Goal: Task Accomplishment & Management: Answer question/provide support

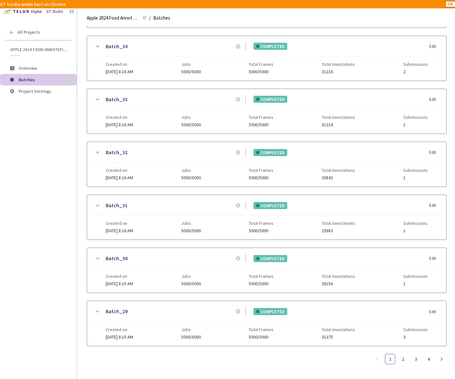
scroll to position [439, 0]
click at [417, 357] on link "3" at bounding box center [416, 359] width 10 height 10
click at [98, 255] on icon at bounding box center [97, 259] width 8 height 8
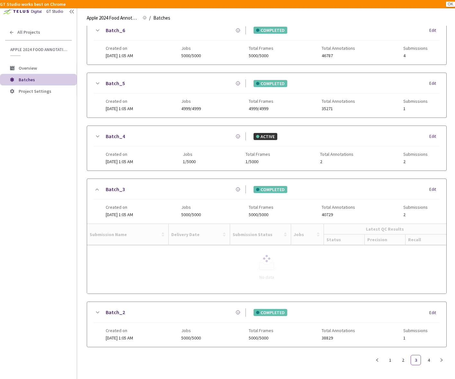
scroll to position [482, 0]
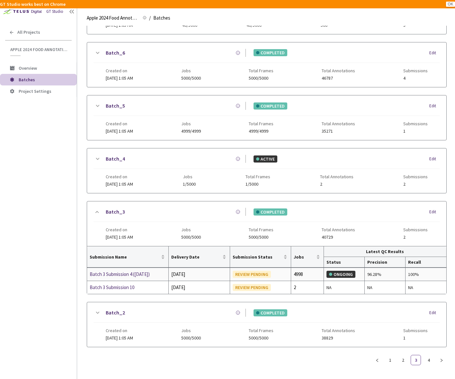
click at [135, 274] on div "Batch 3 Submission 4 ([DATE])" at bounding box center [124, 274] width 68 height 8
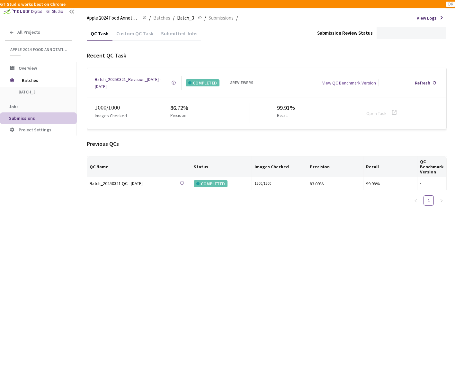
click at [140, 36] on div "Custom QC Task" at bounding box center [134, 35] width 45 height 11
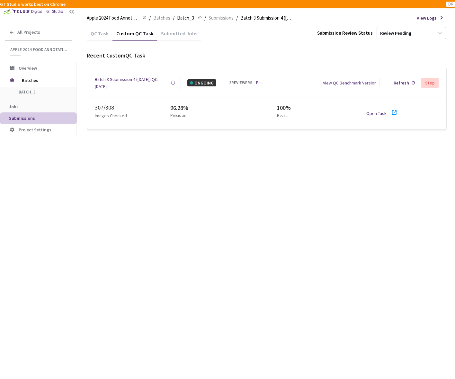
click at [133, 78] on div "Batch 3 Submission 4 ([DATE]) QC - [DATE]" at bounding box center [133, 83] width 76 height 14
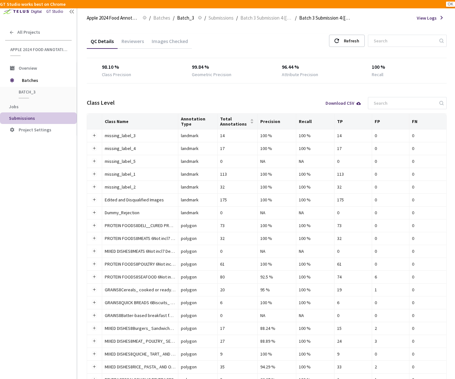
click at [169, 44] on div "Images Checked" at bounding box center [170, 43] width 44 height 11
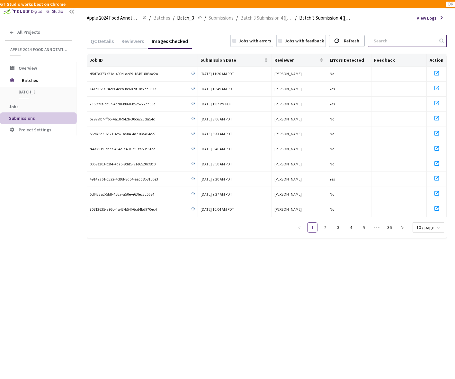
click at [391, 41] on input at bounding box center [404, 41] width 68 height 12
paste input "09f342a4-f507-4fc5-bc2d-4957103a97a9 260c3147-348f-4025-9bd7-5f68a654d467 4ffa5…"
type input "09f342a4-f507-4fc5-bc2d-4957103a97a9 260c3147-348f-4025-9bd7-5f68a654d467 4ffa5…"
click at [436, 73] on icon at bounding box center [437, 73] width 8 height 8
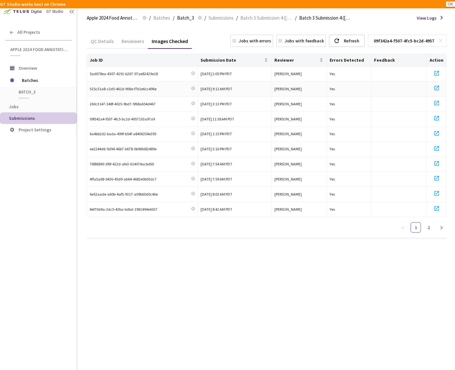
click at [436, 88] on icon at bounding box center [436, 88] width 4 height 4
click at [437, 102] on icon at bounding box center [437, 103] width 8 height 8
click at [436, 115] on icon at bounding box center [437, 118] width 8 height 8
click at [436, 130] on icon at bounding box center [437, 133] width 8 height 8
click at [435, 145] on icon at bounding box center [437, 149] width 8 height 8
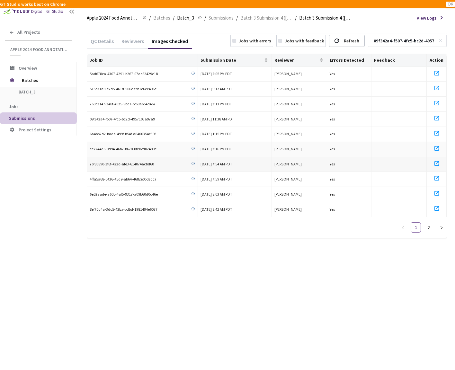
click at [435, 161] on icon at bounding box center [437, 164] width 8 height 8
click at [437, 177] on icon at bounding box center [437, 178] width 8 height 8
click at [437, 190] on icon at bounding box center [437, 193] width 8 height 8
click at [437, 206] on icon at bounding box center [437, 209] width 8 height 8
click at [428, 228] on link "2" at bounding box center [429, 228] width 10 height 10
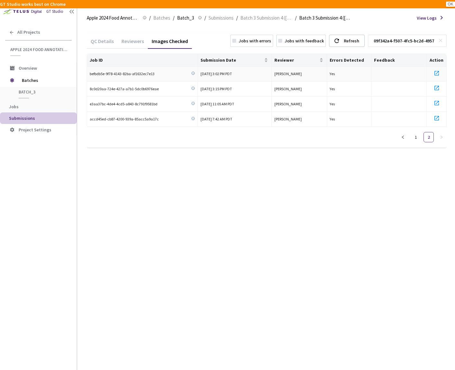
click at [436, 73] on icon at bounding box center [437, 73] width 8 height 8
click at [436, 86] on icon at bounding box center [437, 88] width 8 height 8
click at [437, 101] on icon at bounding box center [437, 103] width 8 height 8
click at [437, 116] on icon at bounding box center [437, 118] width 8 height 8
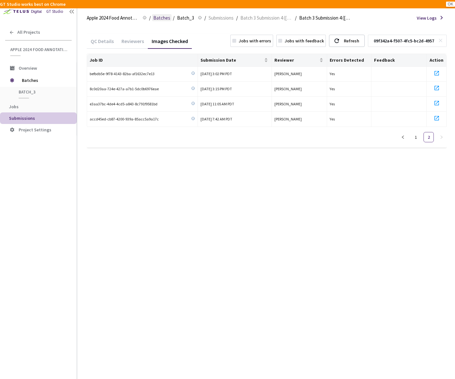
click at [165, 19] on span "Batches" at bounding box center [161, 18] width 17 height 8
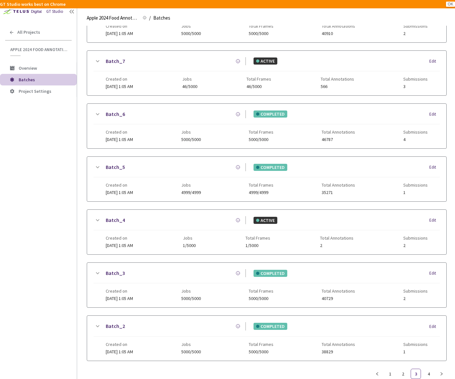
scroll to position [406, 0]
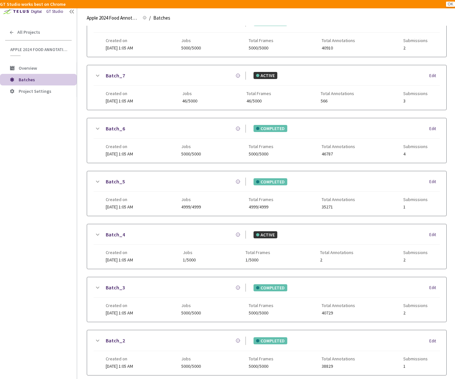
click at [98, 181] on icon at bounding box center [98, 181] width 4 height 2
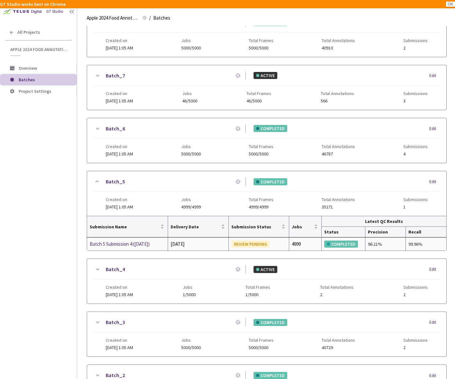
click at [110, 245] on div "Batch 5 Submission 4 (03-21-25)" at bounding box center [124, 244] width 68 height 8
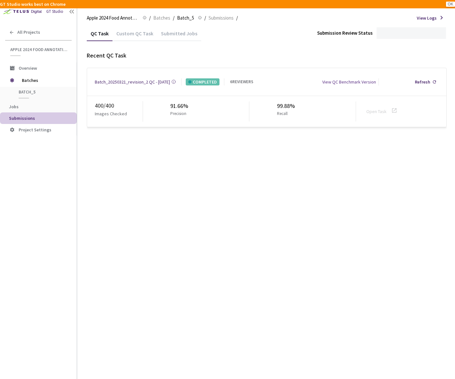
click at [135, 31] on div "Custom QC Task" at bounding box center [134, 35] width 45 height 11
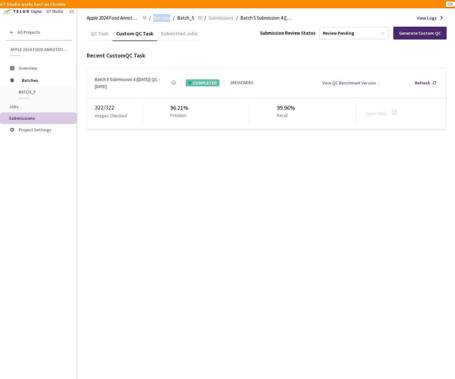
click at [131, 80] on div "Batch 5 Submission 4 (03-21-25) QC - 15 Sep, 2025" at bounding box center [133, 83] width 76 height 14
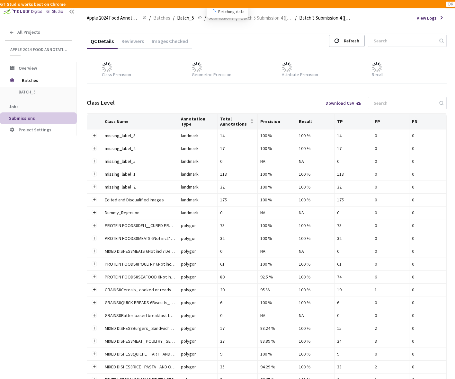
click at [166, 42] on div "Images Checked" at bounding box center [170, 43] width 44 height 11
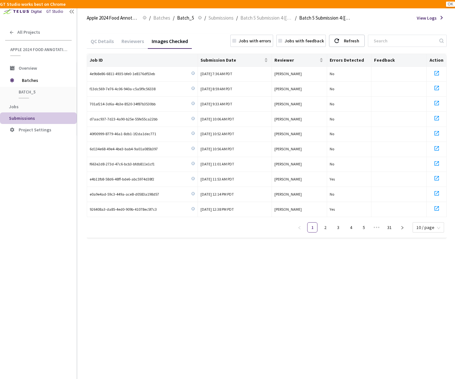
click at [262, 43] on div "Jobs with errors" at bounding box center [255, 40] width 32 height 7
click at [431, 225] on span "10 / page" at bounding box center [428, 228] width 24 height 10
click at [430, 206] on div "50 / page" at bounding box center [427, 208] width 23 height 7
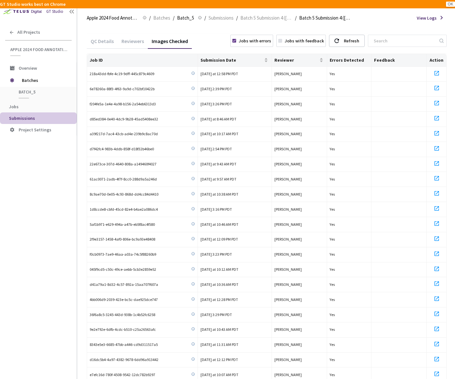
scroll to position [466, 0]
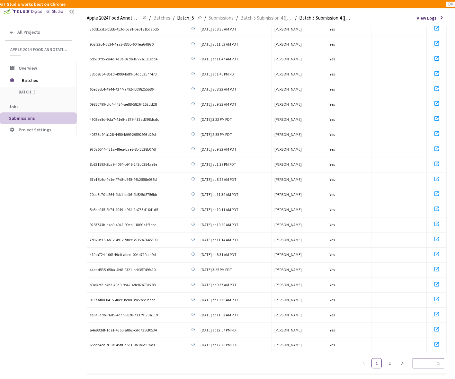
click at [425, 358] on span "50 / page" at bounding box center [428, 363] width 24 height 10
click at [424, 348] on div "100 / page" at bounding box center [428, 351] width 23 height 7
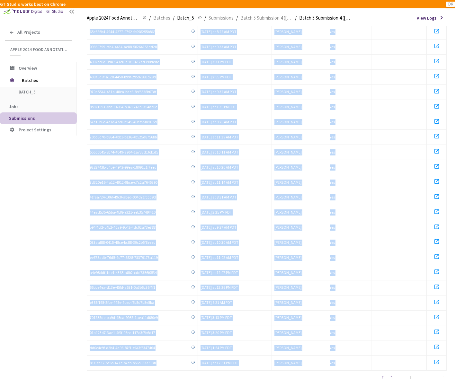
scroll to position [540, 0]
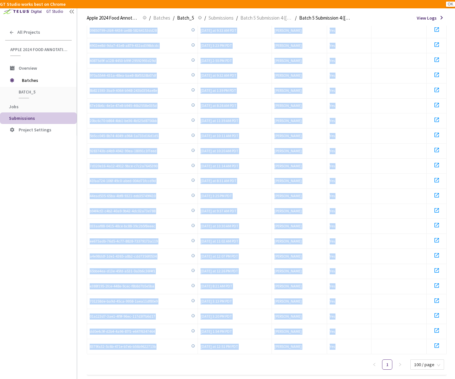
drag, startPoint x: 89, startPoint y: 72, endPoint x: 223, endPoint y: 395, distance: 349.6
click at [223, 379] on html "GT Studio works best on Chrome OK GT Studio All Projects Apple 2024 Food Annota…" at bounding box center [227, 189] width 455 height 379
copy div "218a43dd-fbfe-4c19-9dff-445c879c4609 Today at 12:58 PM PDT Leah Walsh Yes 6e782…"
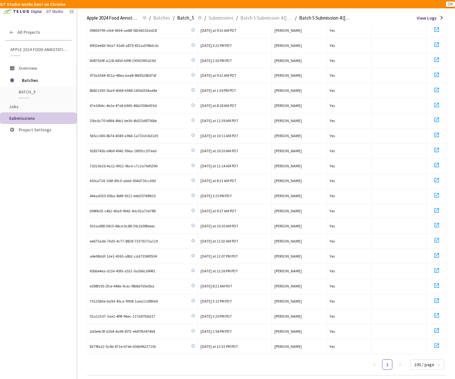
click at [58, 270] on div "GT Studio All Projects Apple 2024 Food Annotation Correction Apple 2024 Food An…" at bounding box center [38, 178] width 77 height 356
click at [420, 360] on span "100 / page" at bounding box center [427, 365] width 26 height 10
click at [418, 326] on div "10 / page" at bounding box center [427, 329] width 25 height 7
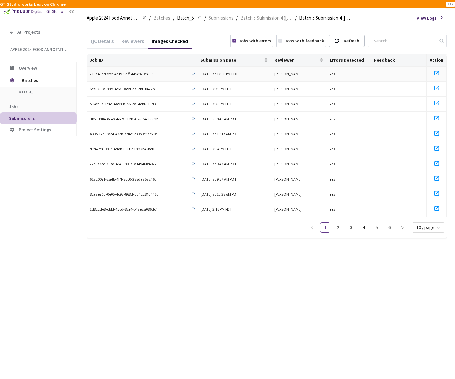
click at [437, 73] on icon at bounding box center [437, 73] width 8 height 8
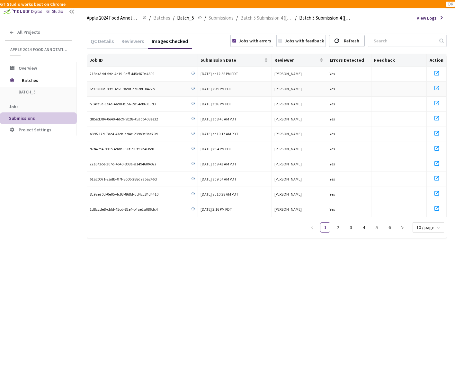
click at [437, 88] on icon at bounding box center [437, 88] width 8 height 8
click at [437, 101] on icon at bounding box center [437, 103] width 8 height 8
click at [438, 116] on icon at bounding box center [436, 118] width 4 height 4
click at [436, 131] on icon at bounding box center [437, 133] width 8 height 8
click at [436, 147] on icon at bounding box center [436, 148] width 4 height 4
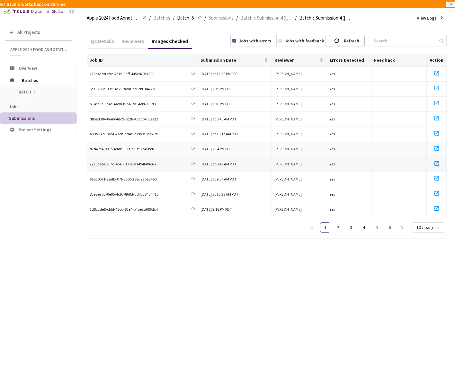
click at [436, 162] on icon at bounding box center [436, 163] width 4 height 4
click at [438, 175] on icon at bounding box center [437, 178] width 8 height 8
click at [436, 191] on icon at bounding box center [436, 193] width 4 height 4
click at [436, 205] on icon at bounding box center [437, 209] width 8 height 8
click at [338, 227] on link "2" at bounding box center [338, 228] width 10 height 10
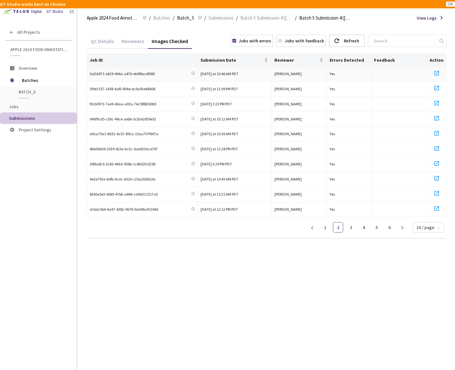
click at [437, 72] on icon at bounding box center [437, 73] width 8 height 8
click at [437, 84] on icon at bounding box center [437, 88] width 8 height 8
click at [437, 101] on icon at bounding box center [437, 103] width 8 height 8
click at [438, 116] on icon at bounding box center [436, 118] width 4 height 4
click at [436, 131] on icon at bounding box center [437, 133] width 8 height 8
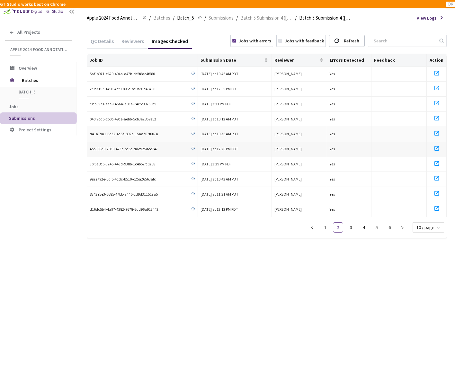
click at [436, 150] on icon at bounding box center [437, 149] width 8 height 8
click at [437, 162] on icon at bounding box center [437, 164] width 8 height 8
click at [436, 176] on icon at bounding box center [437, 178] width 8 height 8
click at [436, 192] on icon at bounding box center [436, 193] width 4 height 4
click at [436, 207] on icon at bounding box center [437, 209] width 8 height 8
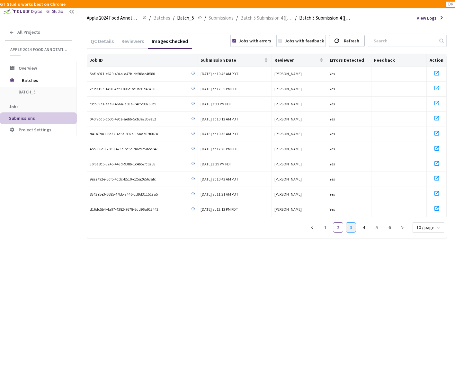
click at [351, 226] on link "3" at bounding box center [351, 228] width 10 height 10
drag, startPoint x: 438, startPoint y: 73, endPoint x: 437, endPoint y: 68, distance: 4.9
click at [438, 73] on icon at bounding box center [437, 73] width 8 height 8
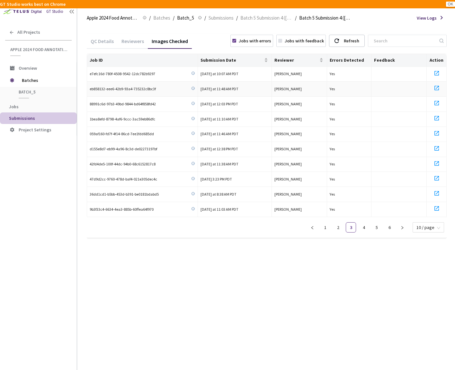
click at [437, 89] on icon at bounding box center [436, 88] width 4 height 4
click at [437, 101] on icon at bounding box center [436, 103] width 4 height 4
click at [437, 117] on icon at bounding box center [436, 118] width 4 height 4
click at [438, 129] on icon at bounding box center [437, 133] width 8 height 8
click at [437, 145] on icon at bounding box center [437, 149] width 8 height 8
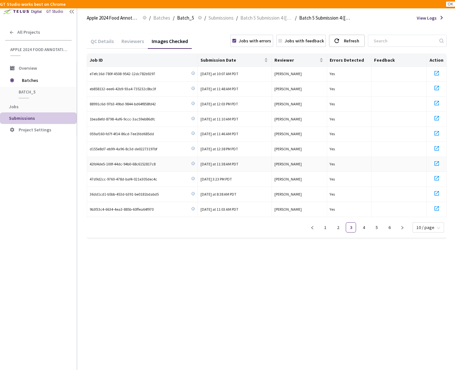
click at [438, 160] on icon at bounding box center [437, 164] width 8 height 8
click at [438, 177] on icon at bounding box center [436, 178] width 4 height 4
click at [435, 191] on icon at bounding box center [436, 193] width 4 height 4
click at [437, 206] on icon at bounding box center [436, 208] width 4 height 4
click at [367, 224] on link "4" at bounding box center [364, 228] width 10 height 10
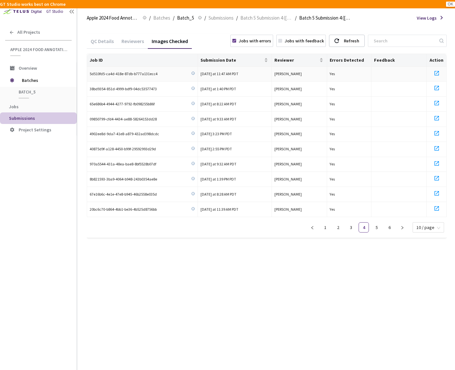
click at [436, 72] on icon at bounding box center [437, 73] width 8 height 8
click at [436, 89] on icon at bounding box center [437, 88] width 8 height 8
click at [436, 101] on icon at bounding box center [437, 103] width 8 height 8
click at [438, 116] on icon at bounding box center [436, 118] width 4 height 4
drag, startPoint x: 434, startPoint y: 131, endPoint x: 437, endPoint y: 136, distance: 5.3
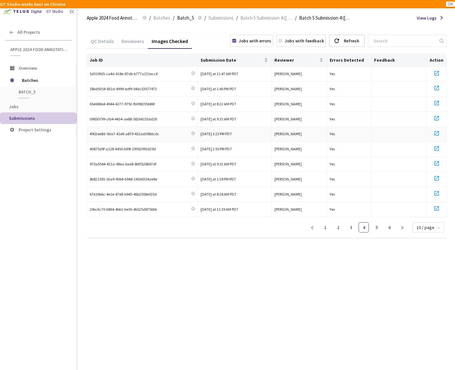
click at [435, 131] on icon at bounding box center [437, 133] width 8 height 8
click at [438, 145] on icon at bounding box center [437, 149] width 8 height 8
drag, startPoint x: 437, startPoint y: 160, endPoint x: 439, endPoint y: 171, distance: 11.3
click at [437, 161] on icon at bounding box center [437, 164] width 8 height 8
drag, startPoint x: 435, startPoint y: 179, endPoint x: 438, endPoint y: 186, distance: 8.2
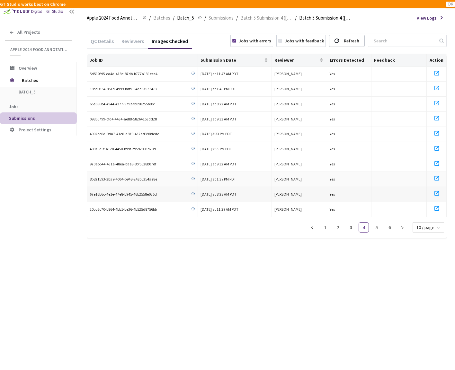
click at [435, 179] on icon at bounding box center [437, 178] width 8 height 8
click at [438, 191] on icon at bounding box center [437, 193] width 8 height 8
click at [437, 205] on icon at bounding box center [437, 209] width 8 height 8
click at [374, 228] on link "5" at bounding box center [377, 228] width 10 height 10
drag, startPoint x: 437, startPoint y: 73, endPoint x: 438, endPoint y: 93, distance: 20.3
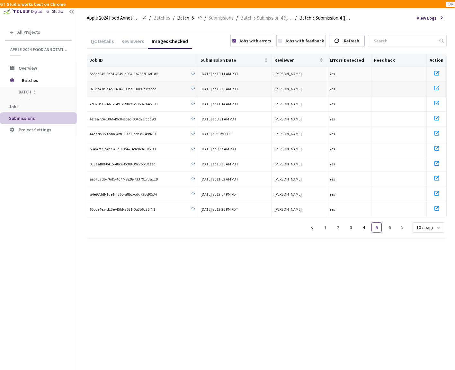
click at [437, 73] on icon at bounding box center [437, 73] width 8 height 8
click at [436, 90] on icon at bounding box center [437, 88] width 8 height 8
click at [438, 101] on icon at bounding box center [437, 103] width 8 height 8
click at [437, 116] on icon at bounding box center [437, 118] width 8 height 8
click at [436, 131] on icon at bounding box center [437, 133] width 8 height 8
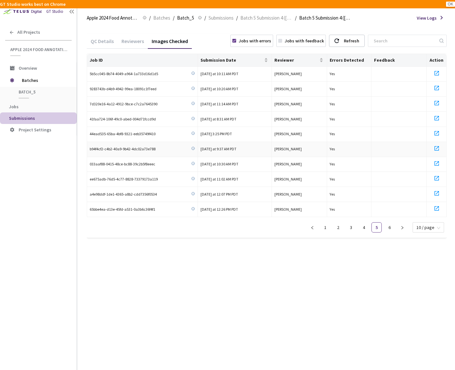
click at [437, 146] on icon at bounding box center [436, 148] width 4 height 4
click at [436, 164] on icon at bounding box center [437, 164] width 8 height 8
click at [436, 176] on icon at bounding box center [437, 178] width 8 height 8
click at [438, 191] on icon at bounding box center [436, 193] width 4 height 4
drag, startPoint x: 435, startPoint y: 205, endPoint x: 440, endPoint y: 198, distance: 8.6
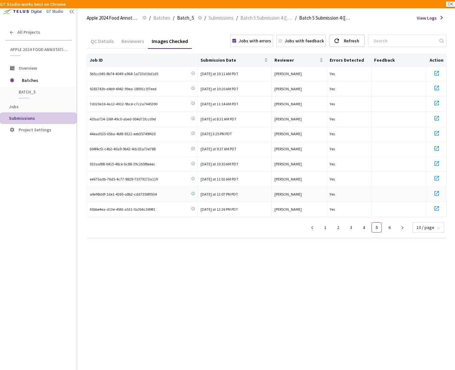
click at [435, 205] on icon at bounding box center [437, 209] width 8 height 8
click at [391, 226] on link "6" at bounding box center [389, 228] width 10 height 10
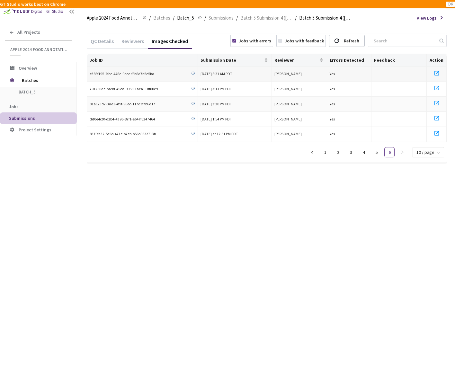
click at [437, 72] on icon at bounding box center [437, 73] width 8 height 8
drag, startPoint x: 439, startPoint y: 85, endPoint x: 440, endPoint y: 99, distance: 14.2
click at [438, 86] on icon at bounding box center [437, 88] width 8 height 8
click at [437, 103] on icon at bounding box center [437, 103] width 8 height 8
click at [437, 119] on icon at bounding box center [437, 118] width 8 height 8
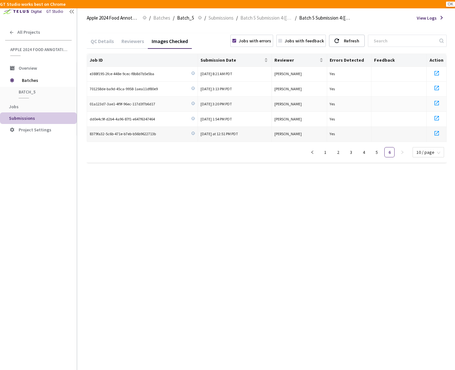
click at [438, 129] on icon at bounding box center [437, 133] width 8 height 8
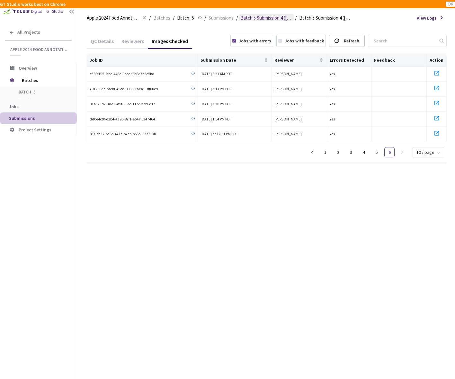
click at [262, 17] on span "Batch 5 Submission 4 ([DATE])" at bounding box center [266, 18] width 52 height 8
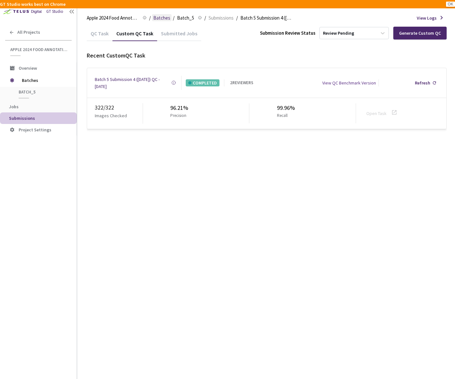
click at [163, 19] on span "Batches" at bounding box center [161, 18] width 17 height 8
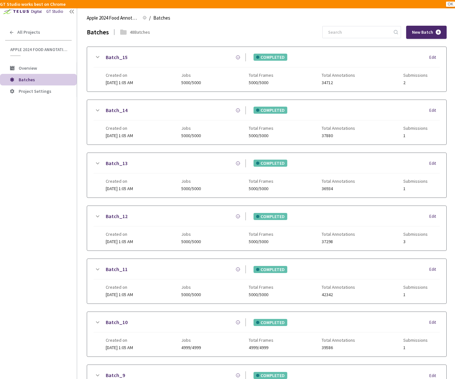
scroll to position [439, 0]
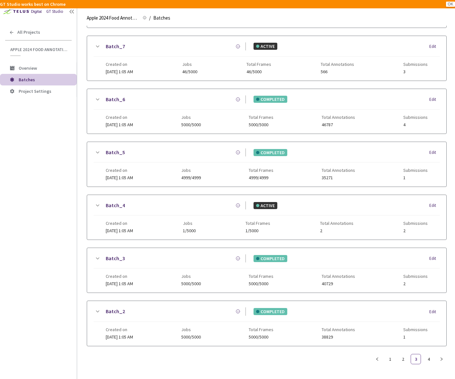
click at [113, 95] on link "Batch_6" at bounding box center [115, 99] width 19 height 8
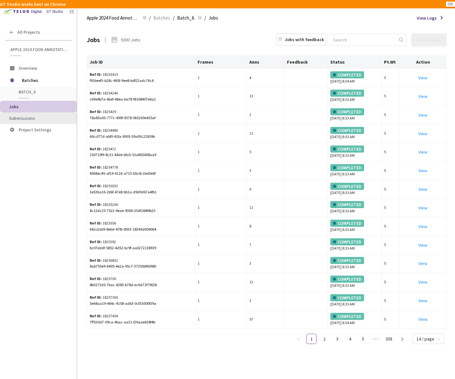
click at [34, 118] on span "Submissions" at bounding box center [40, 118] width 63 height 5
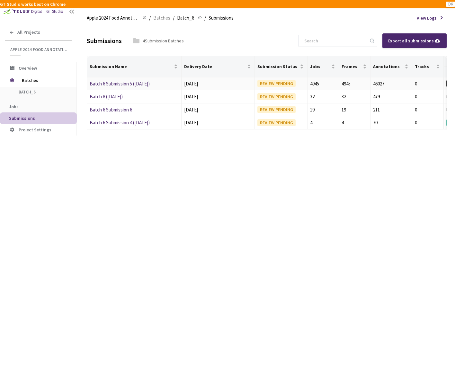
click at [134, 86] on link "Batch 6 Submission 5 (04-04-25)" at bounding box center [120, 84] width 60 height 6
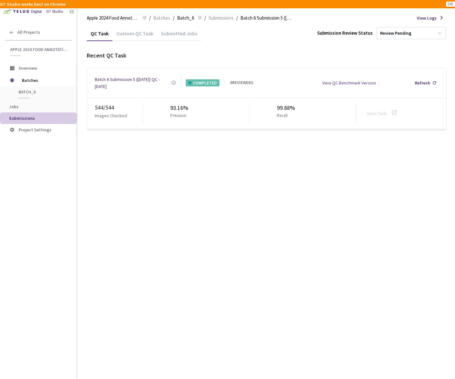
click at [133, 80] on div "Batch 6 Submission 5 (04-04-25) QC - 12 May, 2025" at bounding box center [133, 83] width 76 height 14
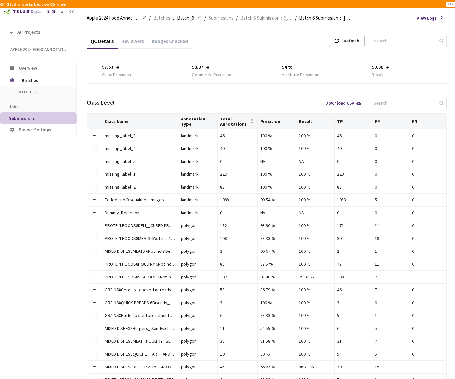
click at [164, 44] on div "Images Checked" at bounding box center [170, 43] width 44 height 11
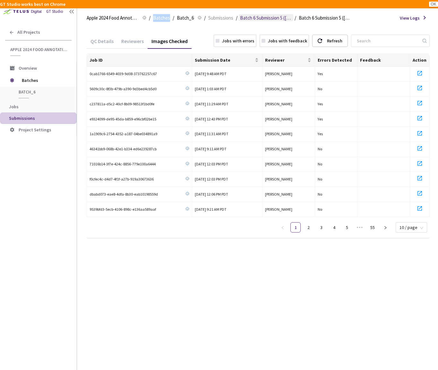
click at [260, 16] on span "Batch 6 Submission 5 (04-04-25)" at bounding box center [266, 18] width 52 height 8
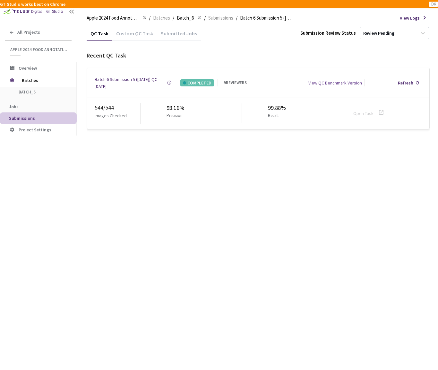
click at [181, 44] on div "QC Task Custom QC Task Submitted Jobs Submission Review Status Review Pending R…" at bounding box center [258, 78] width 343 height 104
click at [138, 35] on div "Custom QC Task" at bounding box center [134, 35] width 45 height 11
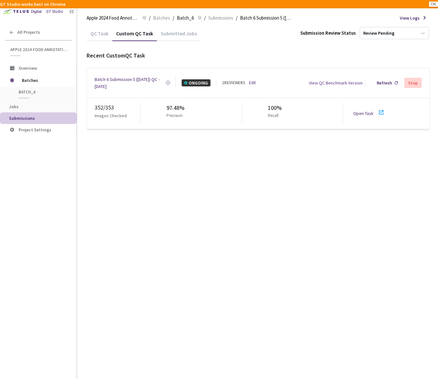
click at [363, 110] on link "Open Task" at bounding box center [364, 113] width 20 height 6
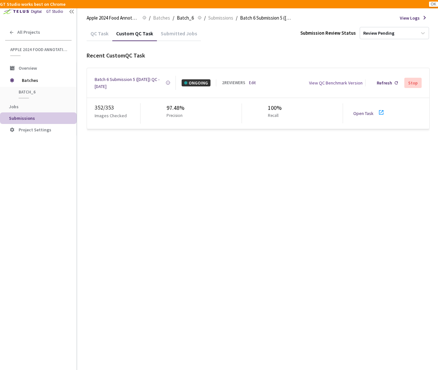
click at [106, 89] on div "Batch 6 Submission 5 (04-04-25) QC - 15 Sep, 2025 Created at 15 Sep, 2025 at 7:…" at bounding box center [258, 83] width 343 height 30
click at [106, 86] on div "Batch 6 Submission 5 (04-04-25) QC - 15 Sep, 2025" at bounding box center [130, 83] width 71 height 14
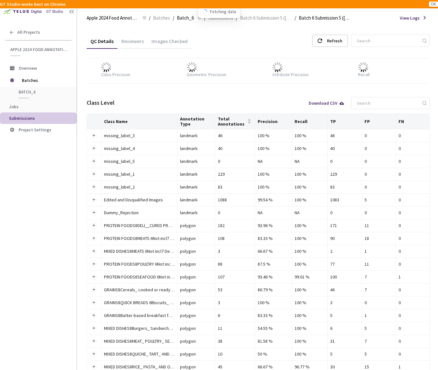
click at [141, 42] on div "Reviewers" at bounding box center [133, 43] width 30 height 11
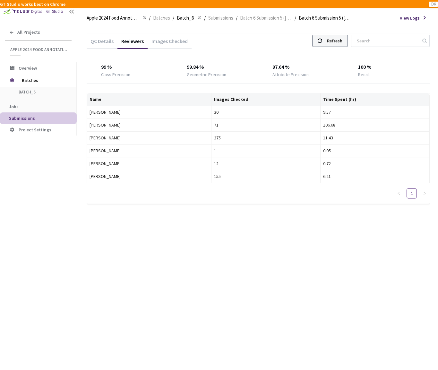
click at [337, 42] on div "Refresh" at bounding box center [334, 41] width 15 height 12
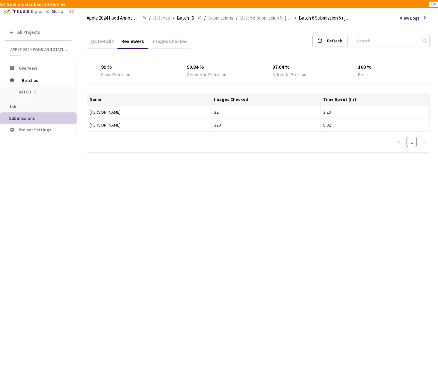
click at [160, 44] on div "Images Checked" at bounding box center [170, 43] width 44 height 11
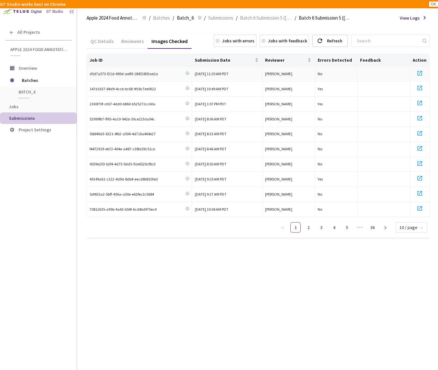
click at [228, 67] on td "16 Sep, 2025 at 11:20 AM PDT" at bounding box center [227, 74] width 70 height 15
click at [227, 58] on span "Submission Date" at bounding box center [224, 59] width 59 height 5
click at [347, 225] on link "5" at bounding box center [347, 228] width 10 height 10
click at [362, 225] on span "•••" at bounding box center [360, 227] width 10 height 10
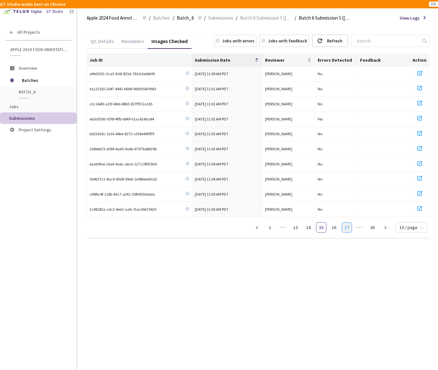
click at [345, 224] on link "17" at bounding box center [347, 228] width 10 height 10
click at [347, 224] on link "19" at bounding box center [347, 228] width 10 height 10
click at [362, 224] on span "•••" at bounding box center [360, 227] width 10 height 10
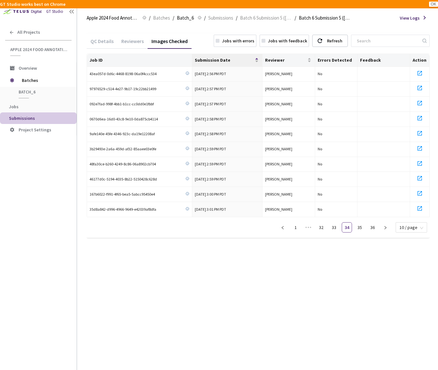
click at [362, 224] on link "35" at bounding box center [360, 228] width 10 height 10
click at [369, 224] on link "36" at bounding box center [373, 228] width 10 height 10
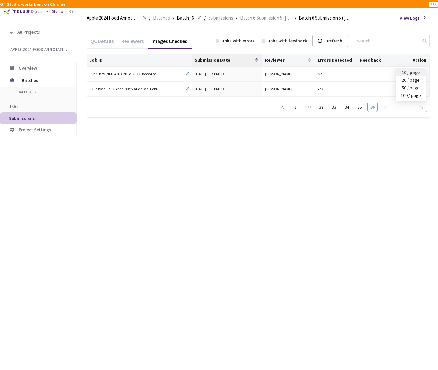
click at [408, 108] on span "10 / page" at bounding box center [412, 107] width 24 height 10
click at [407, 95] on div "100 / page" at bounding box center [411, 95] width 23 height 7
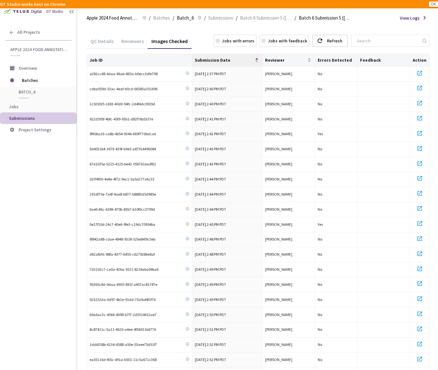
scroll to position [505, 0]
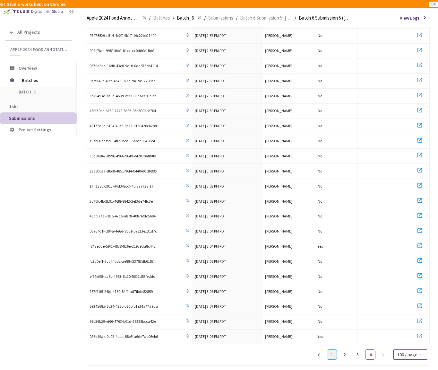
click at [333, 350] on link "1" at bounding box center [332, 355] width 10 height 10
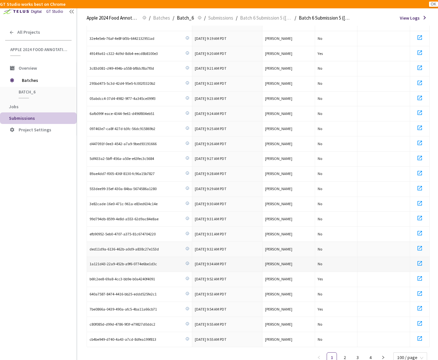
scroll to position [1224, 0]
click at [339, 353] on ul "1 2 3 4 100 / page 10 / page 20 / page 50 / page 100 / page" at bounding box center [372, 358] width 116 height 10
click at [343, 353] on link "2" at bounding box center [345, 358] width 10 height 10
click at [384, 353] on button "button" at bounding box center [383, 358] width 10 height 10
drag, startPoint x: 404, startPoint y: 1, endPoint x: 416, endPoint y: -4, distance: 12.7
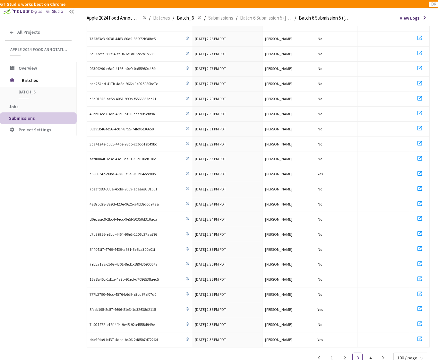
click at [416, 0] on html "GT Studio works best on Chrome OK GT Studio All Projects Apple 2024 Food Annota…" at bounding box center [219, 180] width 438 height 360
click at [417, 0] on html "GT Studio works best on Chrome OK GT Studio All Projects Apple 2024 Food Annota…" at bounding box center [219, 180] width 438 height 360
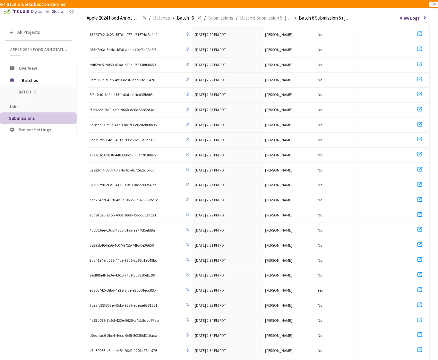
scroll to position [1220, 0]
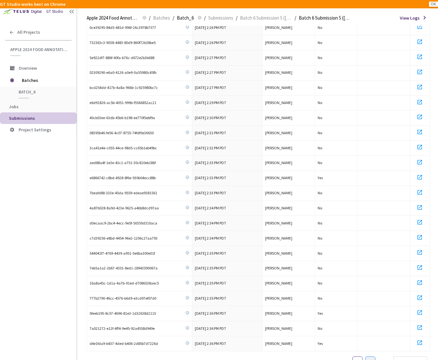
click at [374, 357] on link "4" at bounding box center [371, 362] width 10 height 10
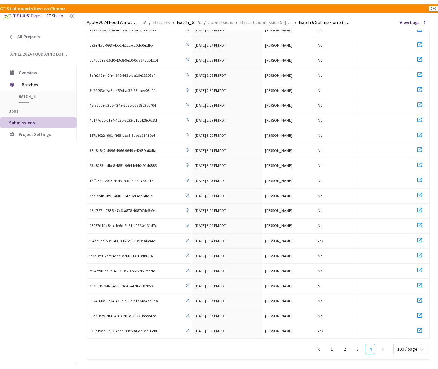
scroll to position [0, 0]
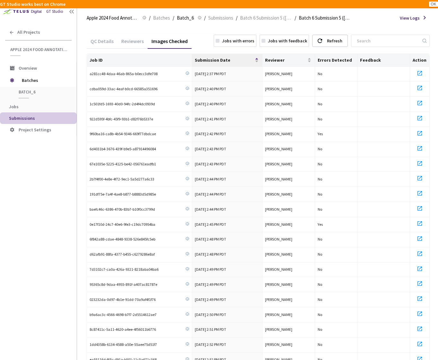
click at [134, 42] on div "Reviewers" at bounding box center [133, 43] width 30 height 11
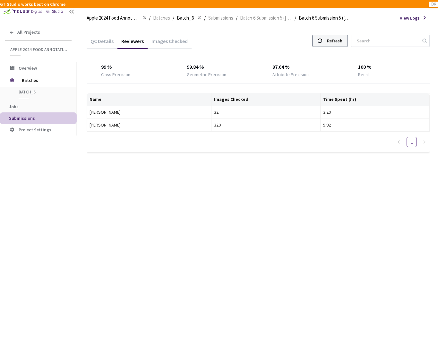
click at [318, 44] on div at bounding box center [320, 41] width 4 height 12
click at [333, 38] on div "Refresh" at bounding box center [334, 41] width 15 height 12
click at [103, 43] on div "QC Details" at bounding box center [102, 43] width 31 height 11
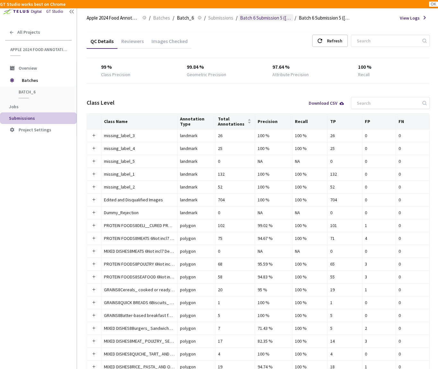
click at [290, 18] on span "Batch 6 Submission 5 ([DATE])" at bounding box center [266, 18] width 52 height 8
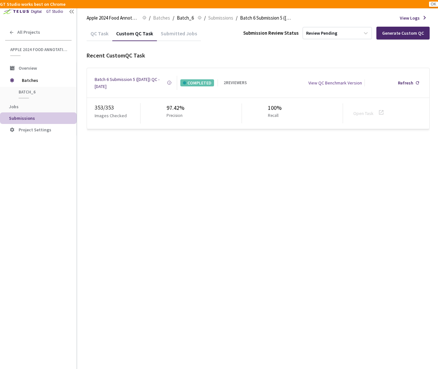
click at [133, 73] on div "Batch 6 Submission 5 (04-04-25) QC - 15 Sep, 2025 Created at 15 Sep, 2025 at 7:…" at bounding box center [258, 83] width 343 height 30
click at [128, 79] on div "Batch 6 Submission 5 (04-04-25) QC - 15 Sep, 2025" at bounding box center [131, 83] width 72 height 14
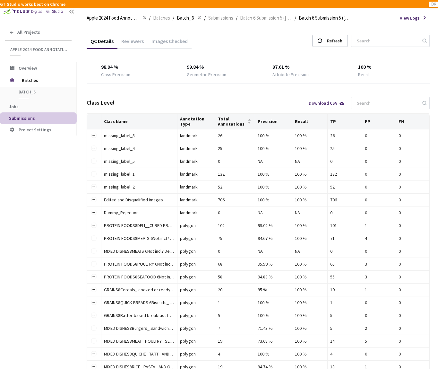
click at [160, 38] on div "Images Checked" at bounding box center [170, 43] width 44 height 11
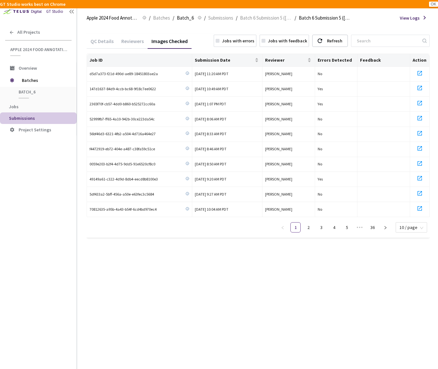
click at [233, 40] on div "Jobs with errors" at bounding box center [238, 40] width 32 height 7
click at [182, 45] on div "Images Checked" at bounding box center [170, 43] width 44 height 11
click at [137, 44] on div "Reviewers" at bounding box center [133, 43] width 30 height 11
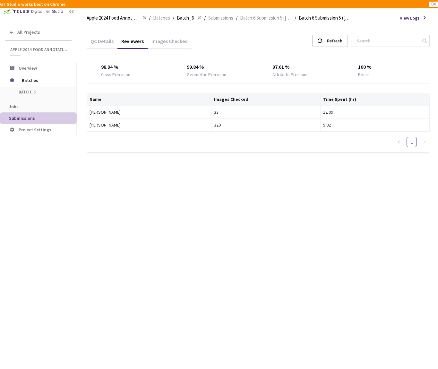
click at [110, 40] on div "QC Details" at bounding box center [102, 43] width 31 height 11
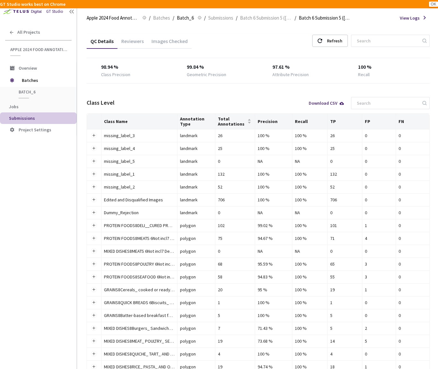
click at [329, 104] on div "Download CSV" at bounding box center [327, 103] width 36 height 4
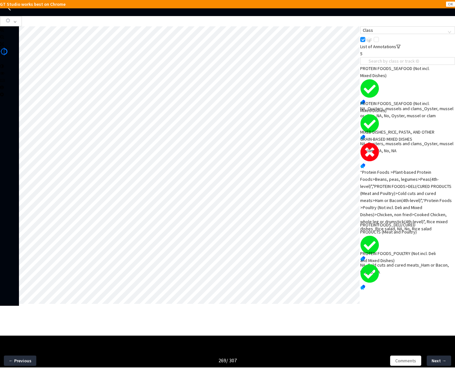
click at [402, 215] on div "“Protein Foods >Plant-based Protein Foods>Beans, peas, legumes>Peas(4th-level)"…" at bounding box center [407, 201] width 95 height 64
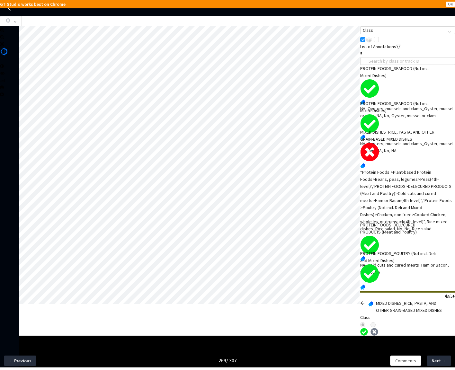
click at [365, 293] on div "3/5" at bounding box center [407, 296] width 95 height 7
click at [364, 301] on icon "arrow-left" at bounding box center [362, 303] width 4 height 4
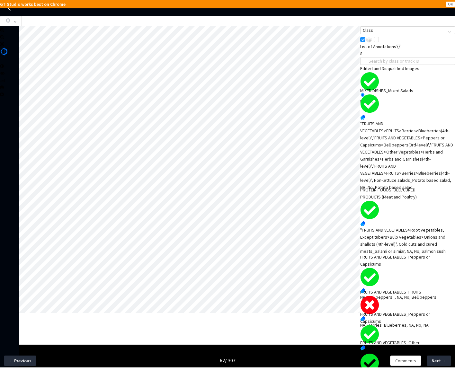
click at [384, 295] on div "FRUITS AND VEGETABLES_FRUITS" at bounding box center [398, 291] width 76 height 7
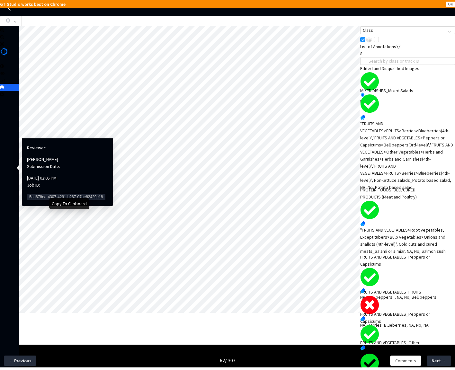
click at [37, 194] on span "5ad678ea-4307-4291-b267-07ae82429e18" at bounding box center [66, 197] width 78 height 6
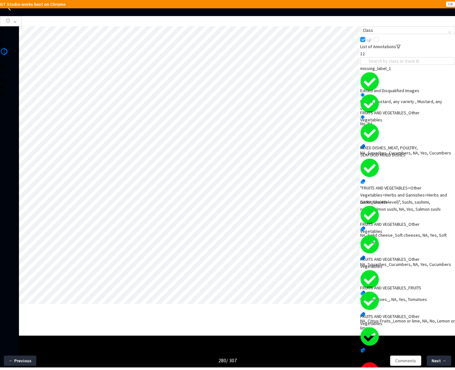
scroll to position [122, 0]
click at [414, 348] on div "PROTEIN FOODS_SEAFOOD (Not incl. Mixed Dishes)" at bounding box center [398, 355] width 76 height 14
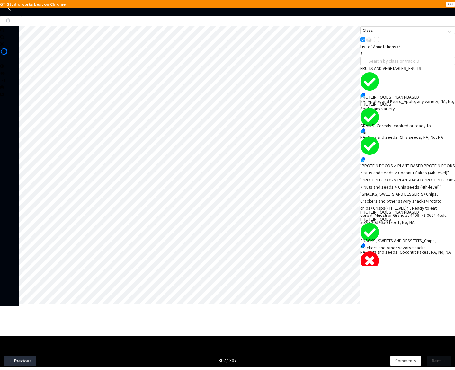
click at [429, 251] on div "SNACKS, SWEETS AND DESSERTS_Chips, Crackers and other savory snacks" at bounding box center [398, 244] width 76 height 14
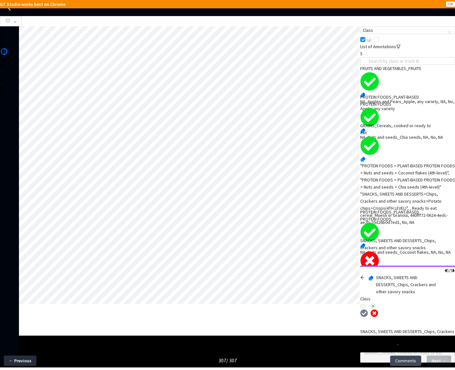
click at [406, 363] on span "Comments" at bounding box center [405, 360] width 21 height 7
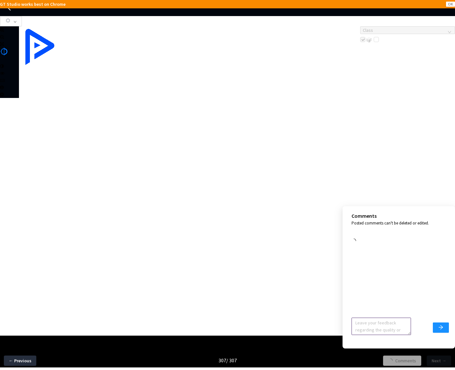
click at [391, 321] on textarea at bounding box center [380, 326] width 59 height 17
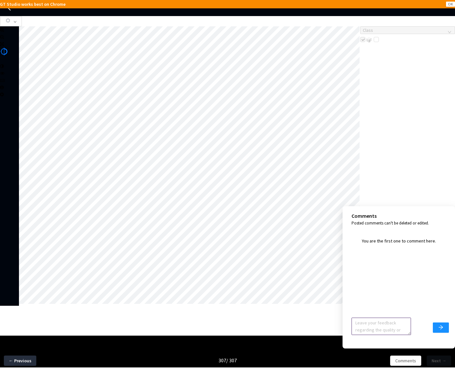
click at [391, 321] on textarea at bounding box center [380, 326] width 59 height 17
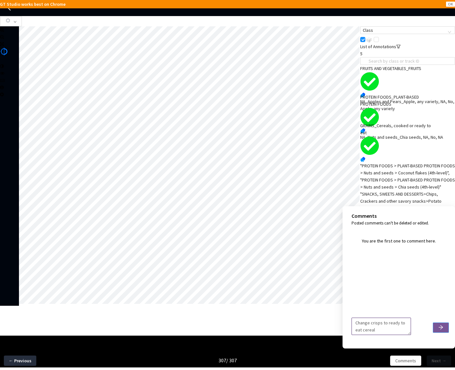
type textarea "Change crisps to ready to eat cereal"
click at [445, 332] on button "submit" at bounding box center [441, 327] width 16 height 10
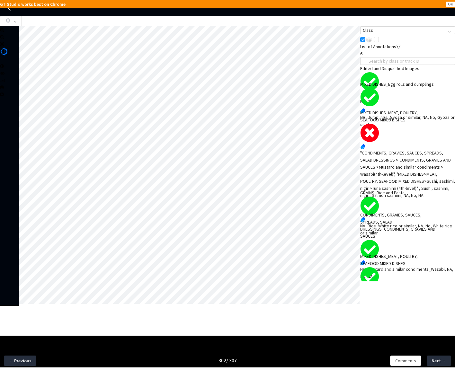
click at [381, 149] on div ""CONDIMENTS, GRAVIES, SAUCES, SPREADS, SALAD DRESSINGS > CONDIMENTS, GRAVIES AN…" at bounding box center [407, 173] width 95 height 49
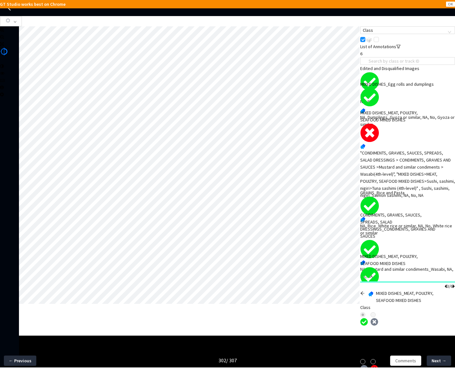
click at [365, 291] on icon "arrow-left" at bounding box center [362, 293] width 4 height 4
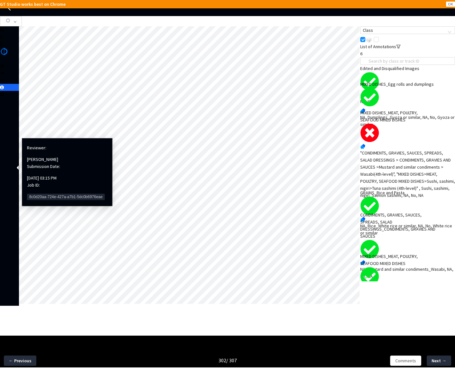
click at [35, 194] on span "8c0d20aa-724e-427a-a7b1-5dc0b6976eae" at bounding box center [66, 197] width 78 height 6
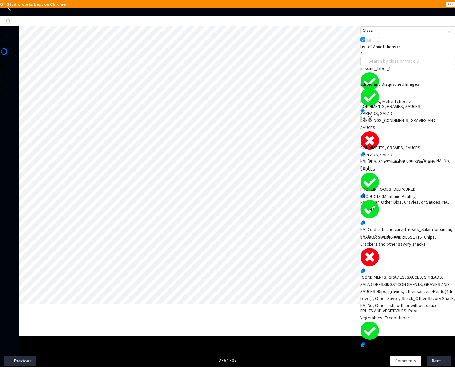
scroll to position [2, 0]
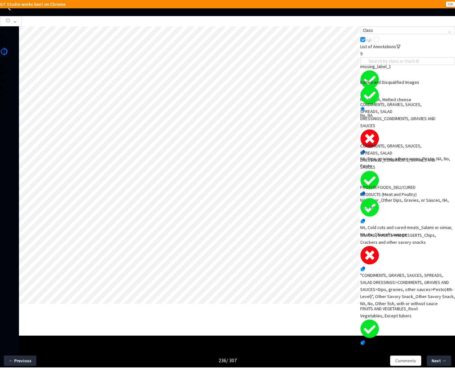
click at [400, 129] on div "CONDIMENTS, GRAVIES, SAUCES, SPREADS, SALAD DRESSINGS_CONDIMENTS, GRAVIES AND S…" at bounding box center [398, 115] width 76 height 28
click at [400, 283] on div ""CONDIMENTS, GRAVIES, SAUCES, SPREADS, SALAD DRESSINGS>CONDIMENTS, GRAVIES AND …" at bounding box center [407, 289] width 95 height 35
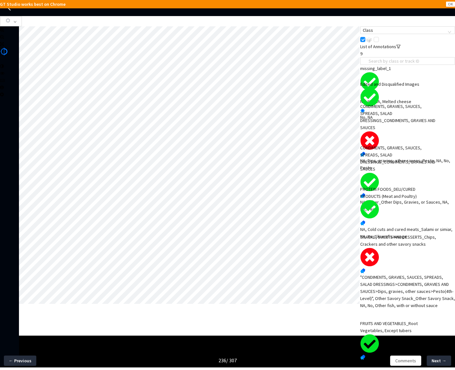
scroll to position [0, 0]
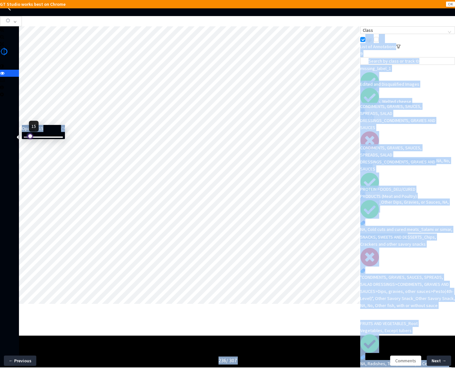
drag, startPoint x: 37, startPoint y: 140, endPoint x: 12, endPoint y: 140, distance: 25.7
click at [12, 140] on body "GT Studio works best on Chrome OK GT Studio All Projects Apple 2024 Food Annota…" at bounding box center [227, 185] width 455 height 370
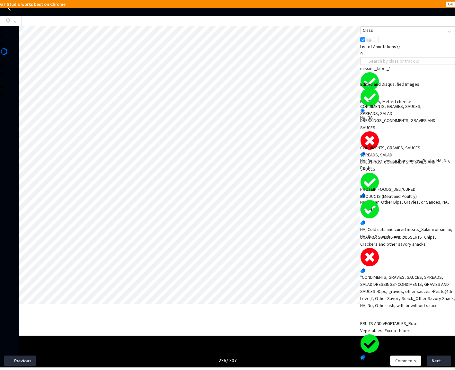
click at [17, 296] on div at bounding box center [9, 238] width 19 height 424
click at [407, 362] on span "Comments" at bounding box center [405, 360] width 21 height 7
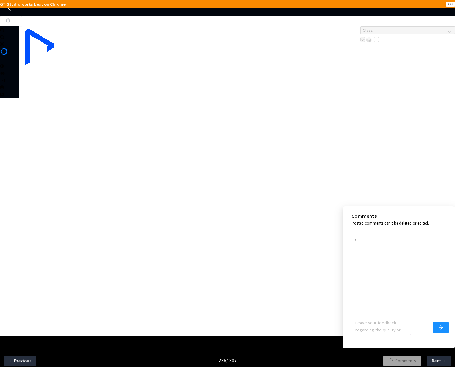
click at [381, 325] on textarea at bounding box center [380, 326] width 59 height 17
type textarea "I"
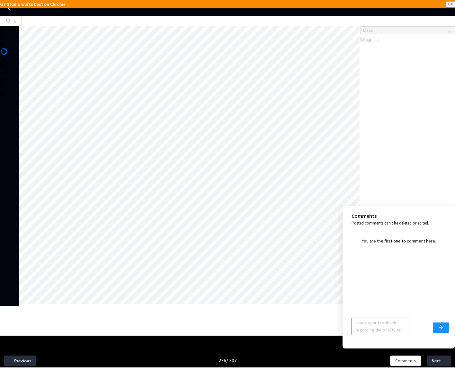
click at [381, 331] on textarea at bounding box center [380, 326] width 59 height 17
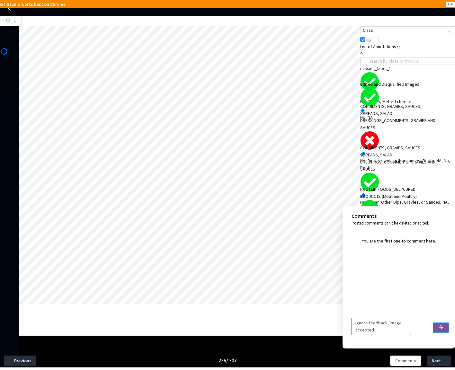
type textarea "Ignore feedback, image accepted"
click at [441, 329] on icon "arrow-right" at bounding box center [440, 327] width 5 height 5
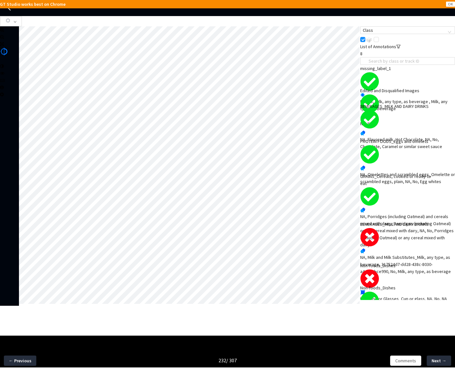
click at [413, 261] on div "NA, Milk and Milk Substitutes_Milk, any type, as beverage, 317524d7-dd28-438c-8…" at bounding box center [407, 264] width 95 height 21
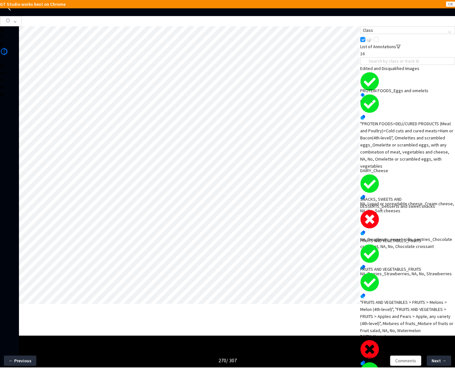
click at [415, 241] on div "NA, Doughnuts, sweet rolls, pastries_Chocolate croissant, NA, No, Chocolate cro…" at bounding box center [407, 243] width 95 height 14
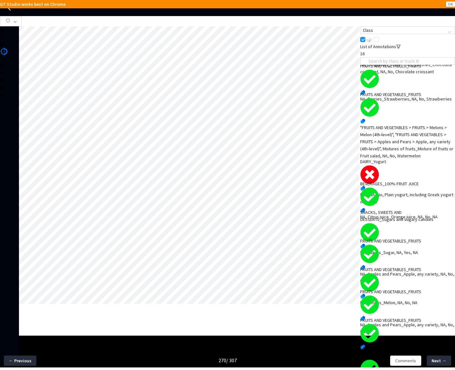
scroll to position [175, 0]
click at [388, 191] on div "NA, , NA, No, Plain yogurt, including Greek yogurt or similar" at bounding box center [407, 198] width 95 height 14
click at [401, 360] on span "Comments" at bounding box center [405, 360] width 21 height 7
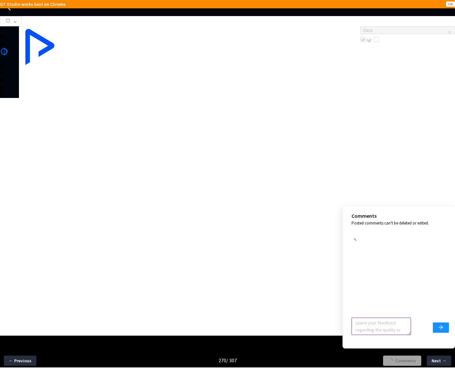
click at [377, 328] on textarea at bounding box center [380, 326] width 59 height 17
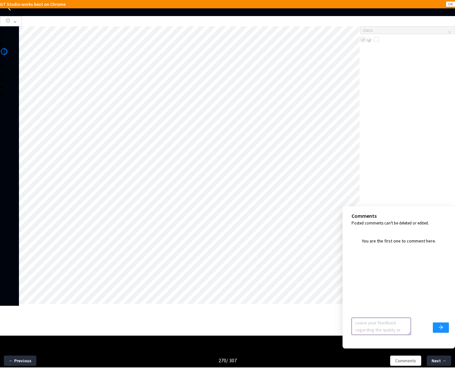
click at [377, 328] on textarea at bounding box center [380, 326] width 59 height 17
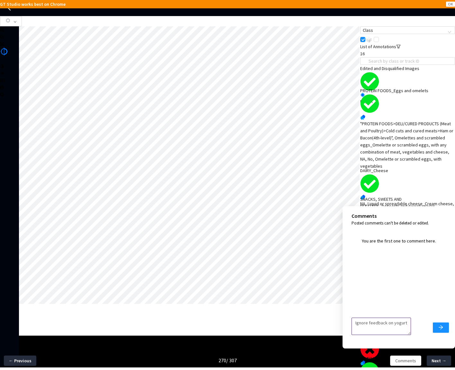
drag, startPoint x: 408, startPoint y: 325, endPoint x: 328, endPoint y: 323, distance: 79.7
click at [328, 323] on body "GT Studio works best on Chrome OK GT Studio All Projects Apple 2024 Food Annota…" at bounding box center [227, 185] width 455 height 370
type textarea "Ignore feedback on yogurt"
click at [328, 306] on div at bounding box center [189, 165] width 341 height 279
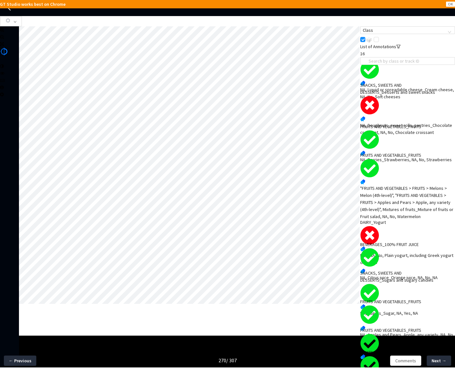
scroll to position [132, 0]
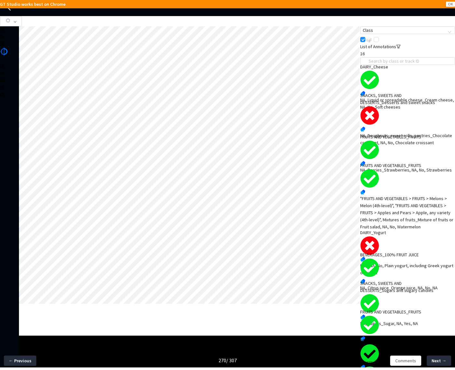
click at [400, 262] on div "NA, , NA, No, Plain yogurt, including Greek yogurt or similar" at bounding box center [407, 269] width 95 height 14
click at [406, 359] on span "Comments" at bounding box center [405, 360] width 21 height 7
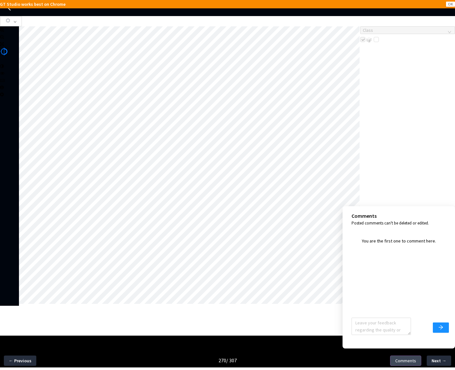
click at [400, 362] on span "Comments" at bounding box center [405, 360] width 21 height 7
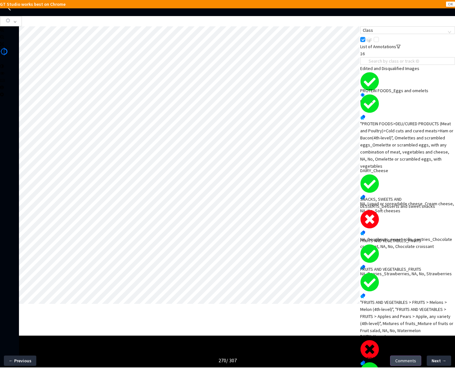
click at [398, 362] on button "Comments" at bounding box center [405, 361] width 31 height 10
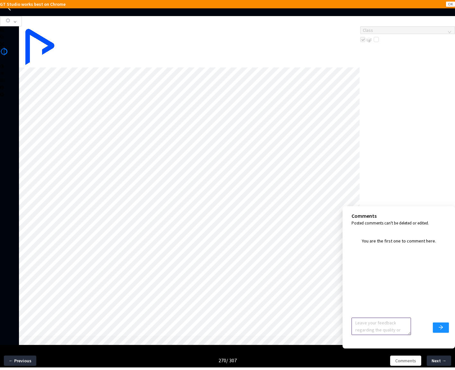
click at [408, 335] on textarea at bounding box center [380, 326] width 59 height 17
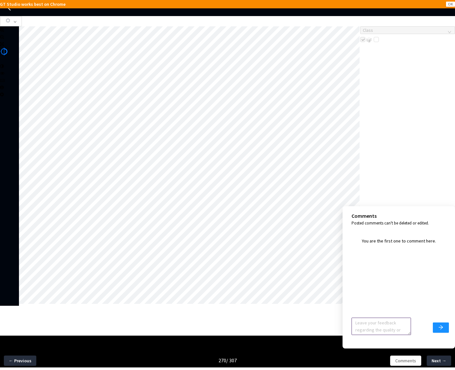
paste textarea "Ignore feedback on yogurt"
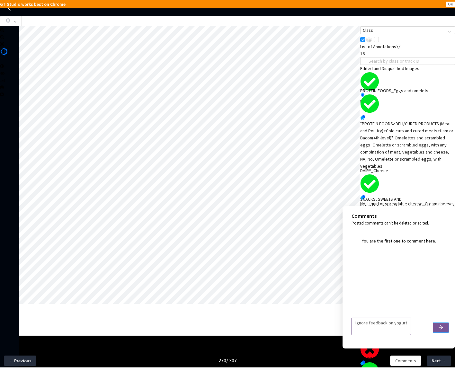
type textarea "Ignore feedback on yogurt"
click at [438, 330] on button "submit" at bounding box center [441, 327] width 16 height 10
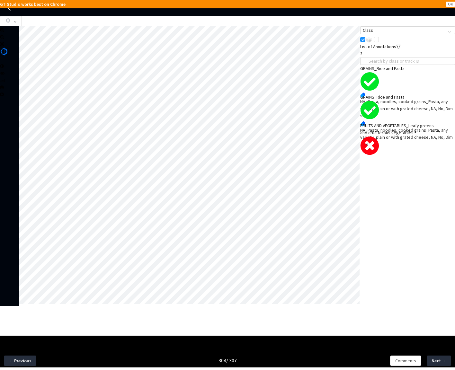
click at [411, 136] on div "FRUITS AND VEGETABLES_Leafy greens and cruciferous vegetables" at bounding box center [398, 129] width 76 height 14
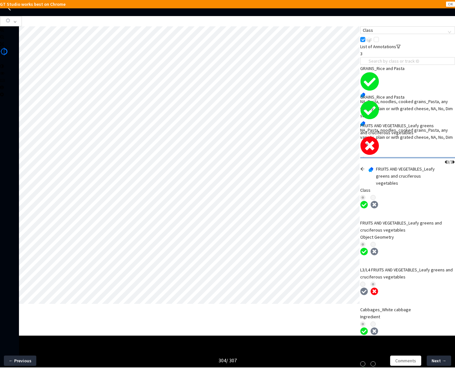
click at [365, 167] on icon "arrow-left" at bounding box center [362, 169] width 4 height 4
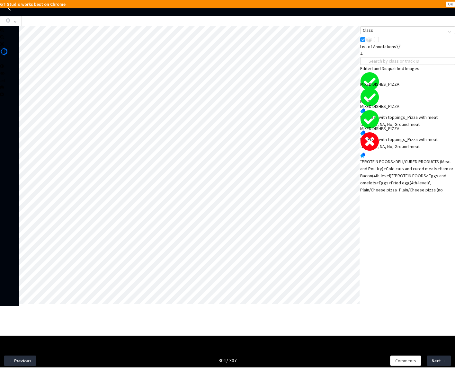
click at [420, 182] on div ""PROTEIN FOODS>DELI/CURED PRODUCTS (Meat and Poultry)>Cold cuts and cured meats…" at bounding box center [407, 182] width 95 height 49
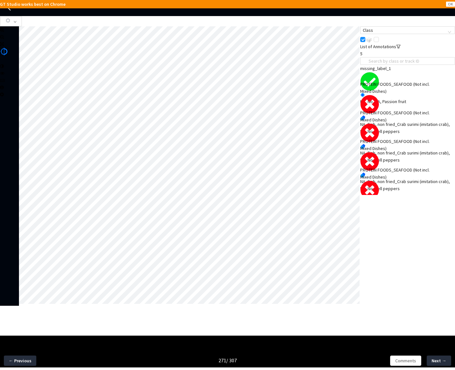
click at [402, 121] on div "NA, Fish, non fried_Crab surimi (imitation crab), NA, No, Bell peppers" at bounding box center [407, 128] width 95 height 14
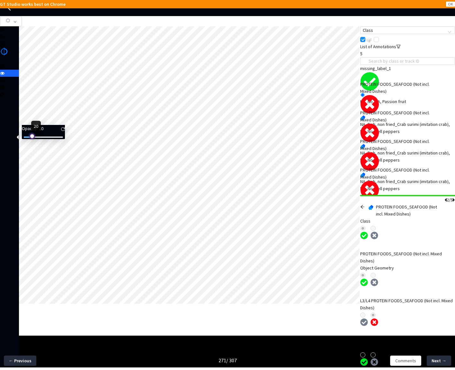
drag, startPoint x: 35, startPoint y: 142, endPoint x: 26, endPoint y: 141, distance: 8.7
click at [30, 137] on div at bounding box center [31, 135] width 3 height 3
click at [364, 205] on icon "arrow-left" at bounding box center [362, 207] width 4 height 4
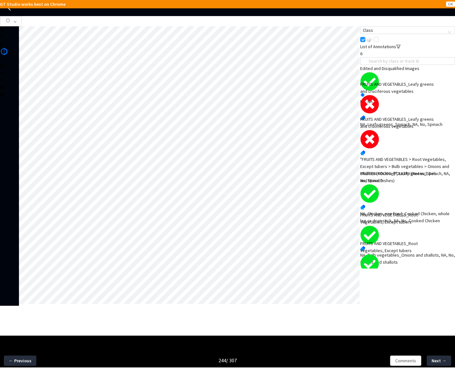
click at [413, 123] on div "NA, Leafy greens_Spinach, NA, No, Spinach" at bounding box center [407, 124] width 95 height 7
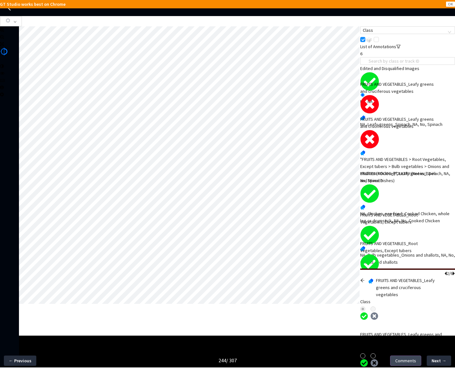
click at [409, 358] on span "Comments" at bounding box center [405, 360] width 21 height 7
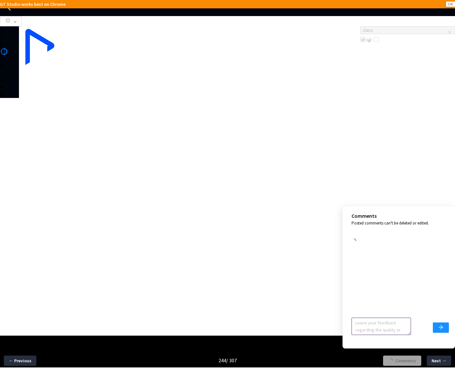
click at [392, 326] on textarea at bounding box center [380, 326] width 59 height 17
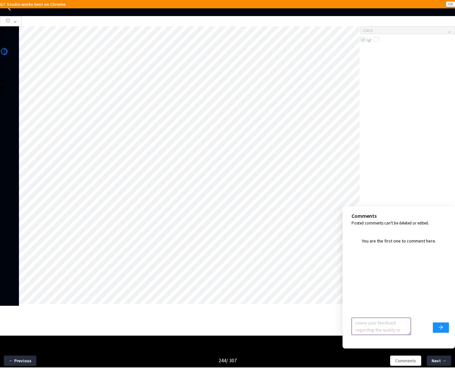
click at [392, 328] on textarea at bounding box center [380, 326] width 59 height 17
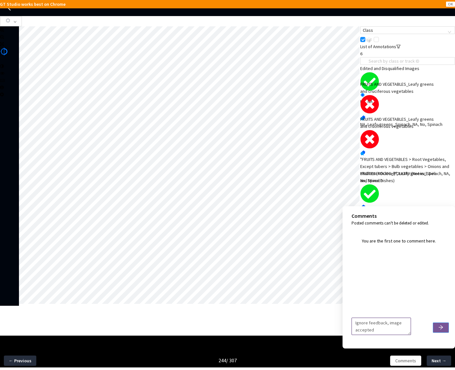
type textarea "Ignore feedback, image accepted"
click at [437, 329] on button "submit" at bounding box center [441, 327] width 16 height 10
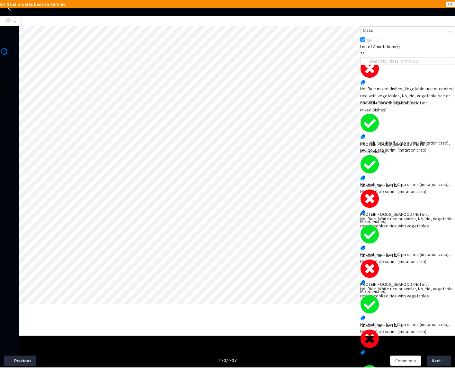
scroll to position [253, 0]
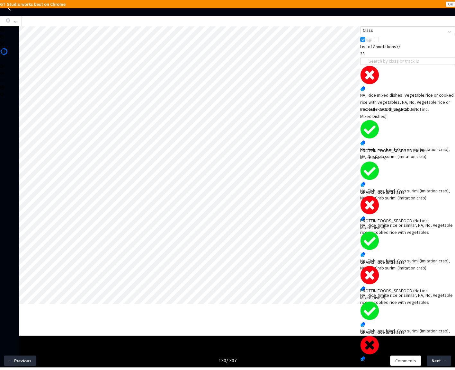
click at [393, 100] on div "NA, Rice mixed dishes_Vegetable rice or cooked rice with vegetables, NA, No, Ve…" at bounding box center [407, 102] width 95 height 21
click at [405, 363] on span "Comments" at bounding box center [405, 360] width 21 height 7
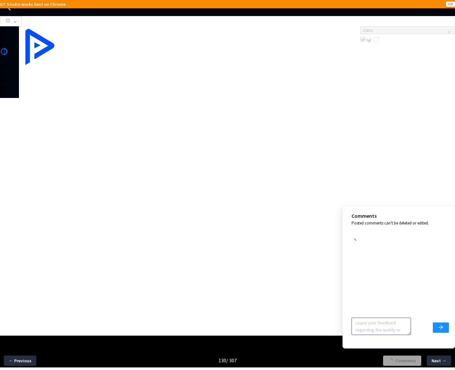
click at [375, 329] on textarea at bounding box center [380, 326] width 59 height 17
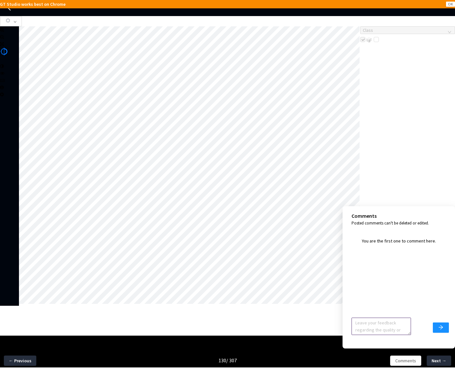
click at [375, 329] on textarea at bounding box center [380, 326] width 59 height 17
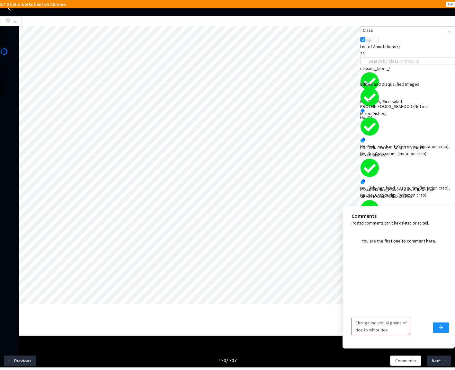
scroll to position [5, 0]
type textarea "Change individual grains of rice to white rice"
click at [438, 327] on button "submit" at bounding box center [441, 327] width 16 height 10
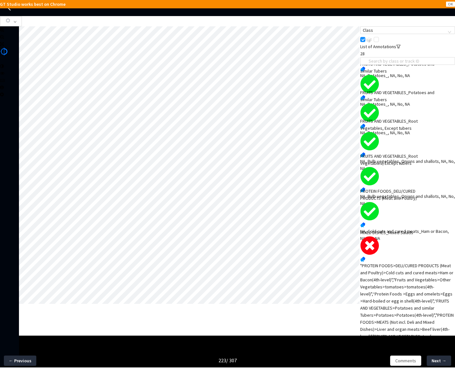
scroll to position [646, 0]
click at [414, 289] on div ""PROTEIN FOODS>DELI/CURED PRODUCTS (Meat and Poultry)>Cold cuts and cured meats…" at bounding box center [407, 329] width 95 height 134
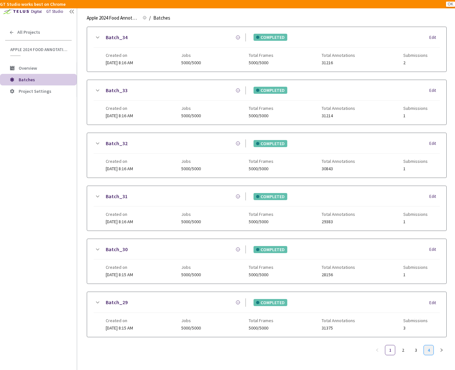
scroll to position [448, 0]
click at [418, 347] on link "3" at bounding box center [416, 350] width 10 height 10
click at [99, 246] on icon at bounding box center [97, 250] width 8 height 8
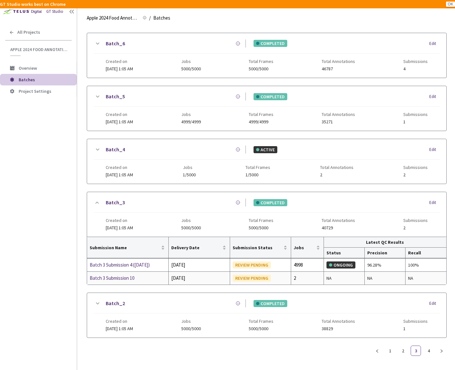
scroll to position [491, 0]
click at [120, 263] on div "Batch 3 Submission 4 (03-21-25)" at bounding box center [124, 265] width 68 height 8
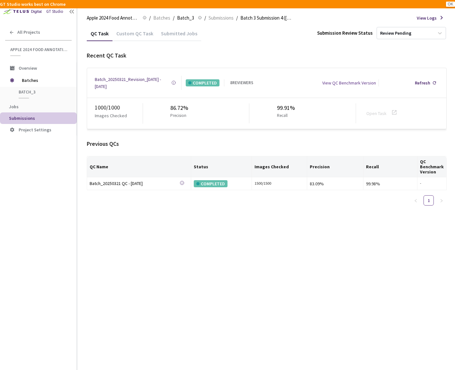
click at [137, 41] on div "Custom QC Task" at bounding box center [134, 35] width 45 height 11
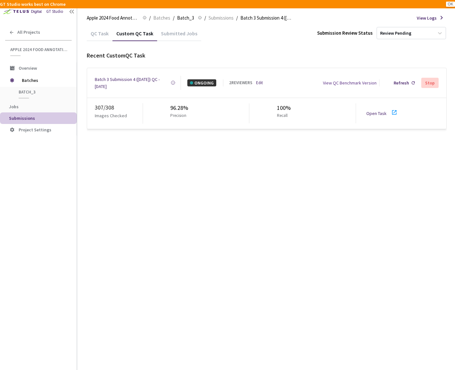
click at [136, 85] on div "Batch 3 Submission 4 (03-21-25) QC - 15 Sep, 2025" at bounding box center [133, 83] width 76 height 14
click at [372, 114] on div "307 / 308 Images Checked 96.28% Precision 100% Recall Open Task" at bounding box center [266, 113] width 359 height 31
click at [372, 110] on link "Open Task" at bounding box center [376, 113] width 20 height 6
click at [396, 81] on div "Refresh" at bounding box center [400, 82] width 15 height 7
click at [140, 79] on div "Batch 3 Submission 4 (03-21-25) QC - 15 Sep, 2025" at bounding box center [133, 83] width 76 height 14
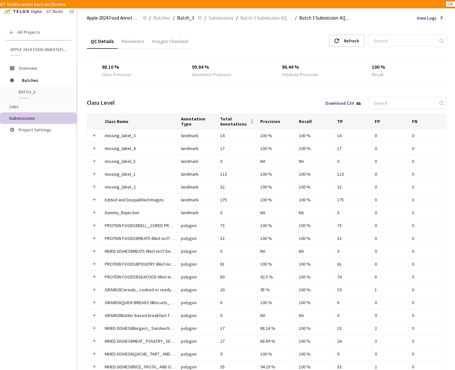
click at [162, 42] on div "Images Checked" at bounding box center [170, 43] width 44 height 11
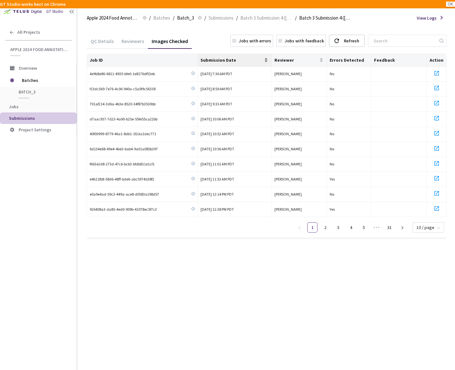
click at [241, 57] on div "Submission Date" at bounding box center [234, 60] width 68 height 6
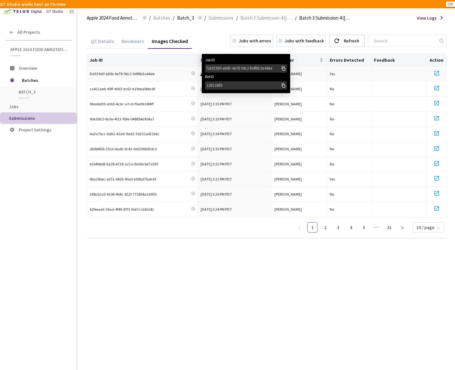
click at [217, 69] on div "f2e919d0-e60b-4e78-94c2-fe9f6b3a44de" at bounding box center [244, 68] width 74 height 6
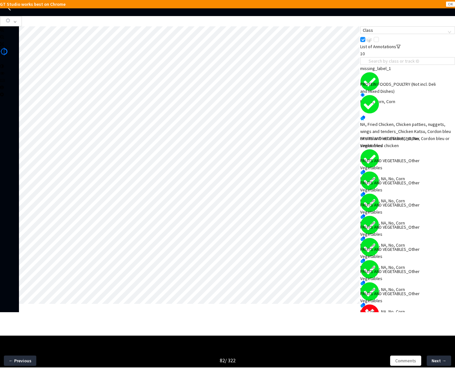
click at [387, 330] on div "NA, Corn_Corn cob, NA, No, Corn" at bounding box center [407, 333] width 95 height 7
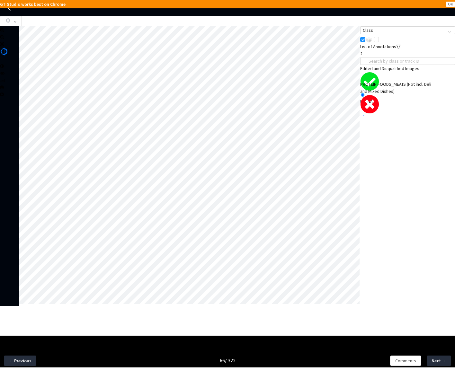
click at [406, 121] on div "NA, Ground meat, Patties, Meatballs_Meat patty, NA, No, Cereal or nutrition bar" at bounding box center [407, 128] width 95 height 14
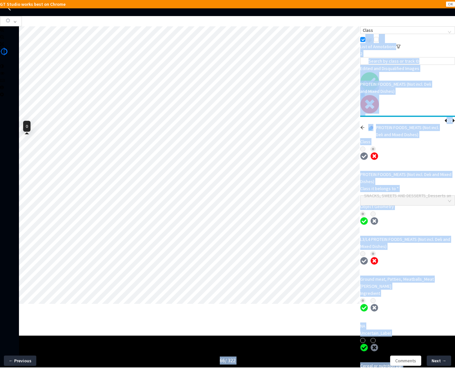
drag, startPoint x: 34, startPoint y: 142, endPoint x: 10, endPoint y: 146, distance: 24.8
click at [10, 146] on body "GT Studio works best on Chrome OK GT Studio All Projects Apple 2024 Food Annota…" at bounding box center [227, 185] width 455 height 370
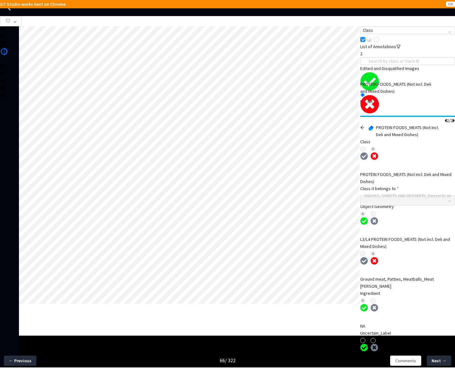
click at [7, 228] on div at bounding box center [9, 288] width 19 height 524
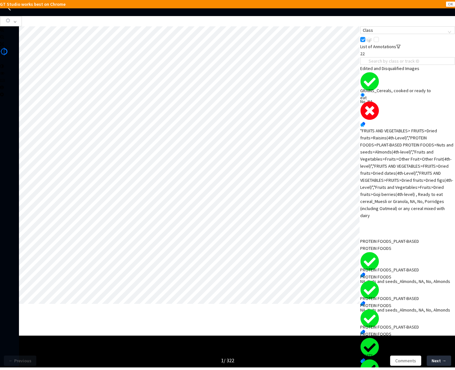
click at [381, 166] on div ""FRUITS AND VEGETABLES> FRUITS>Dried fruits>Raisins(4th-Level)","PROTEIN FOODS>…" at bounding box center [407, 173] width 95 height 92
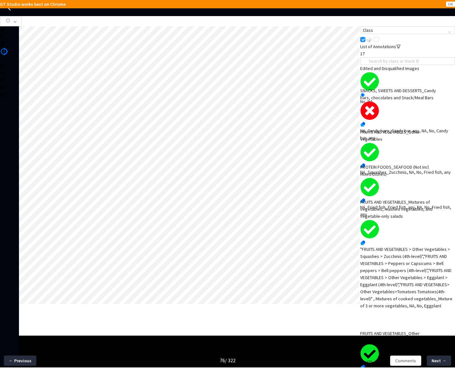
click at [389, 101] on div "SNACKS, SWEETS AND DESSERTS_Candy bars, chocolates and Snack/Meal Bars" at bounding box center [398, 94] width 76 height 14
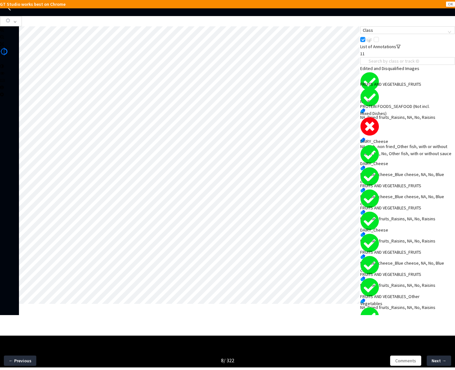
click at [397, 117] on div "PROTEIN FOODS_SEAFOOD (Not incl. Mixed Dishes)" at bounding box center [398, 110] width 76 height 14
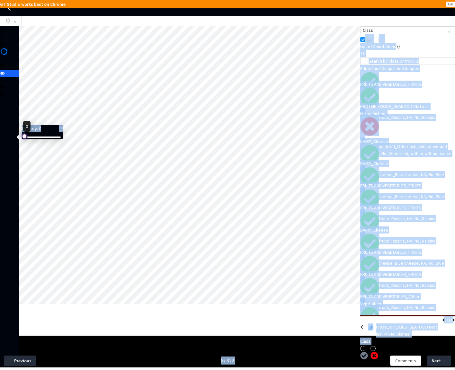
drag, startPoint x: 34, startPoint y: 139, endPoint x: 13, endPoint y: 139, distance: 20.9
click at [13, 139] on body "GT Studio works best on Chrome OK GT Studio All Projects Apple 2024 Food Annota…" at bounding box center [227, 185] width 455 height 370
click at [60, 306] on div at bounding box center [189, 165] width 341 height 279
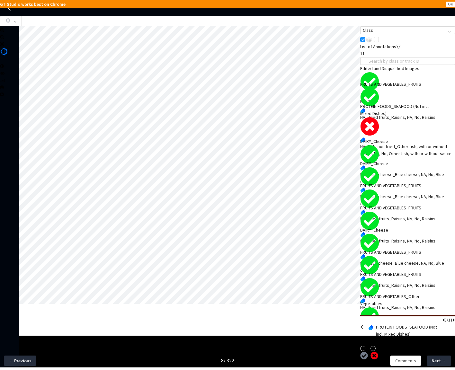
click at [366, 323] on div at bounding box center [364, 330] width 8 height 14
click at [365, 325] on icon "arrow-left" at bounding box center [362, 327] width 4 height 4
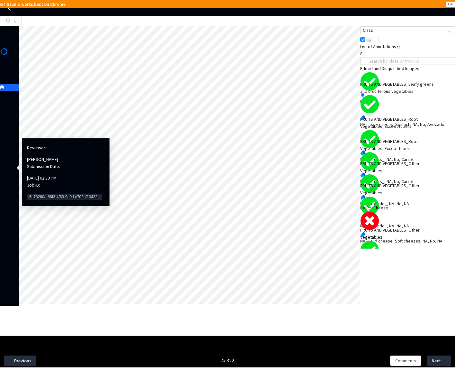
click at [35, 194] on span "6e78260a-88f3-4f63-9a9d-c702bf10422b" at bounding box center [64, 197] width 75 height 6
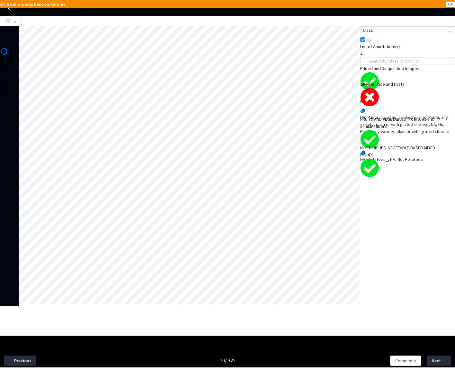
click at [388, 115] on div "NA, Pasta, noodles, cooked grains_Pasta, any variety, plain or with grated chee…" at bounding box center [407, 124] width 95 height 21
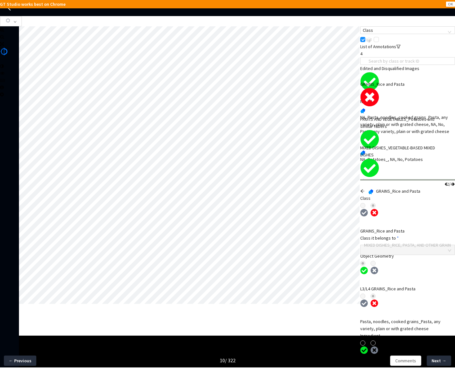
drag, startPoint x: 403, startPoint y: 277, endPoint x: 403, endPoint y: 266, distance: 10.6
click at [365, 189] on icon "arrow-left" at bounding box center [362, 191] width 4 height 4
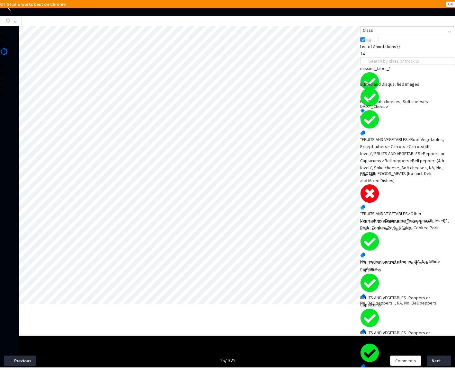
click at [413, 210] on div ""FRUITS AND VEGETABLES>Other Vegetables>Tomatoes>Tomatoes(4th-level)" , Pork_Co…" at bounding box center [407, 220] width 95 height 21
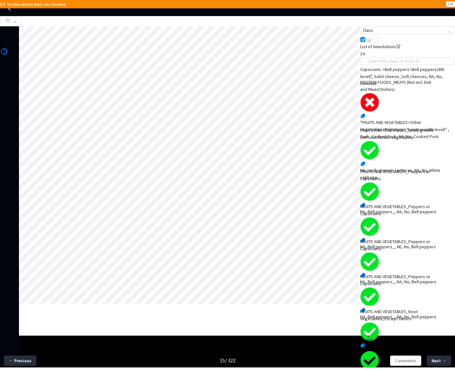
scroll to position [132, 0]
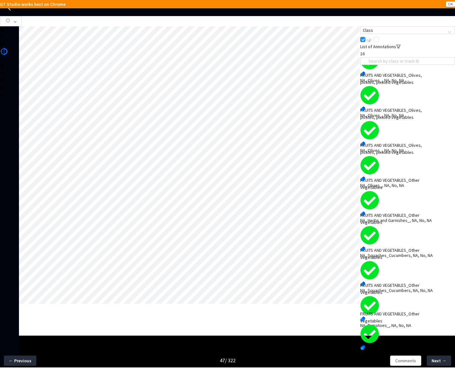
scroll to position [132, 0]
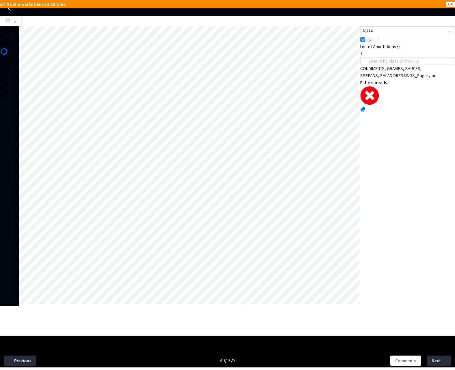
click at [408, 86] on div "CONDIMENTS, GRAVIES, SAUCES, SPREADS, SALAD DRESSINGS_Sugary or Fatty spreads" at bounding box center [398, 75] width 76 height 21
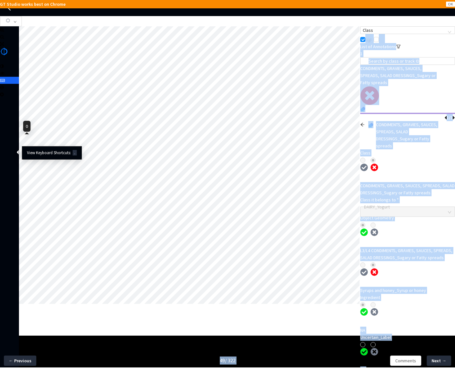
drag, startPoint x: 35, startPoint y: 141, endPoint x: 10, endPoint y: 147, distance: 25.9
click at [10, 147] on body "GT Studio works best on Chrome OK GT Studio All Projects Apple 2024 Food Annota…" at bounding box center [227, 185] width 455 height 370
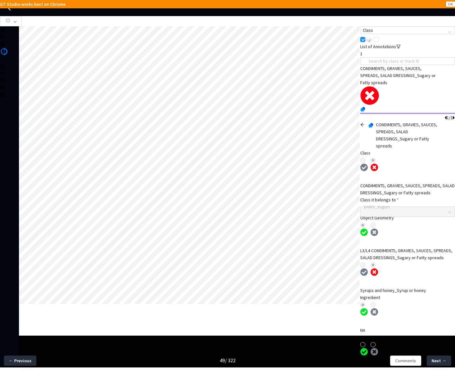
click at [3, 260] on div at bounding box center [9, 290] width 19 height 528
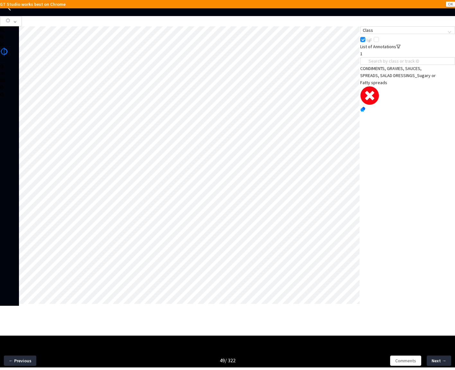
click at [389, 118] on div "NA, Syrups and honey_Syrup or honey, 8193b78f-4b9c-4cb1-9dda-b16a36b6bbd5, Yes,…" at bounding box center [407, 119] width 95 height 14
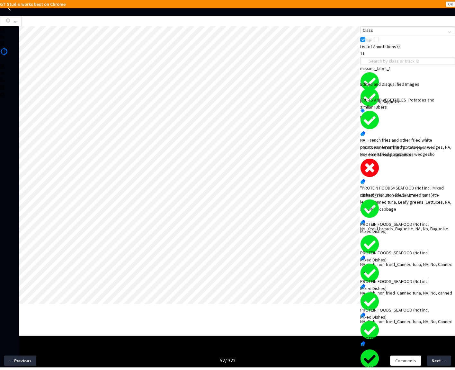
click at [422, 158] on div "FRUITS AND VEGETABLES_Leafy greens and cruciferous vegetables" at bounding box center [398, 151] width 76 height 14
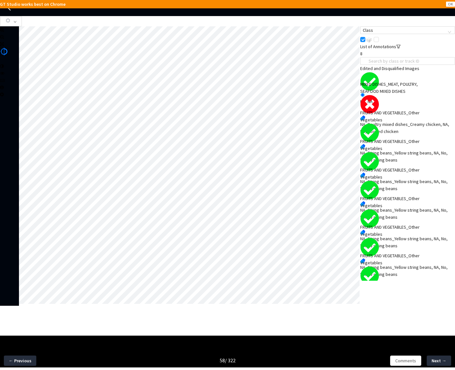
click at [388, 95] on div "MIXED DISHES_MEAT, POULTRY, SEAFOOD MIXED DISHES" at bounding box center [398, 88] width 76 height 14
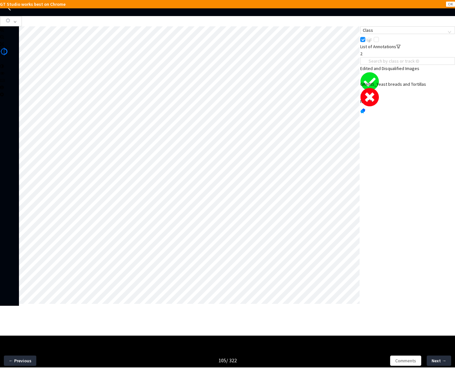
click at [406, 88] on div "GRAINS_Yeast breads and Tortillas" at bounding box center [398, 84] width 76 height 7
click at [394, 136] on div "NA, Pasta, noodles, cooked grains_Pasta, any variety, plain or with grated chee…" at bounding box center [407, 139] width 95 height 21
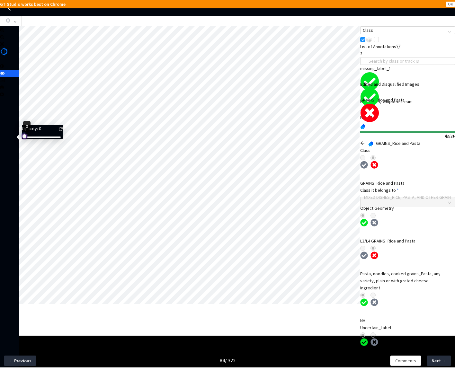
drag, startPoint x: 28, startPoint y: 142, endPoint x: 20, endPoint y: 144, distance: 9.0
click at [20, 142] on div "Opacity : 0" at bounding box center [41, 133] width 44 height 17
click at [414, 358] on span "Comments" at bounding box center [405, 360] width 21 height 7
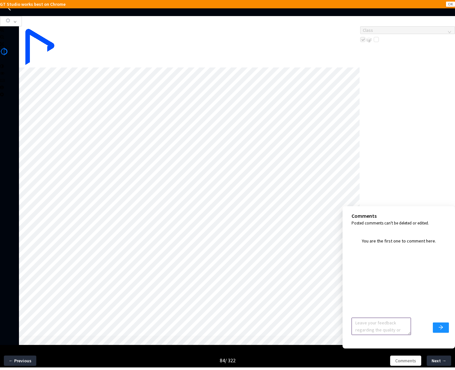
click at [384, 327] on textarea at bounding box center [380, 326] width 59 height 17
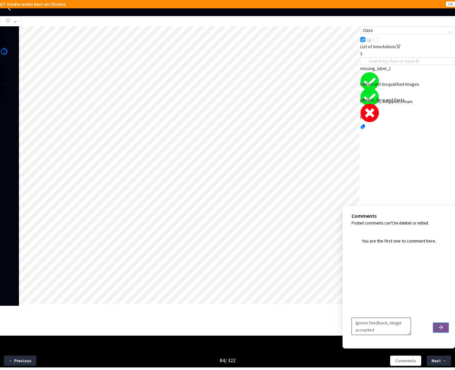
type textarea "Ignore feedback, image accepted"
click at [442, 328] on icon "arrow-right" at bounding box center [440, 327] width 4 height 4
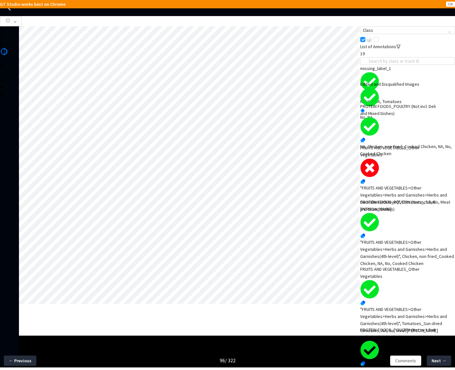
click at [415, 194] on div ""FRUITS AND VEGETABLES>Other Vegetables>Herbs and Garnishes>Herbs and Garnishes…" at bounding box center [407, 198] width 95 height 28
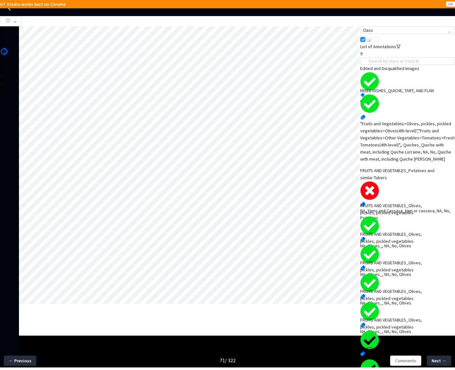
click at [389, 181] on div "FRUITS AND VEGETABLES_Potatoes and similar Tubers" at bounding box center [398, 174] width 76 height 14
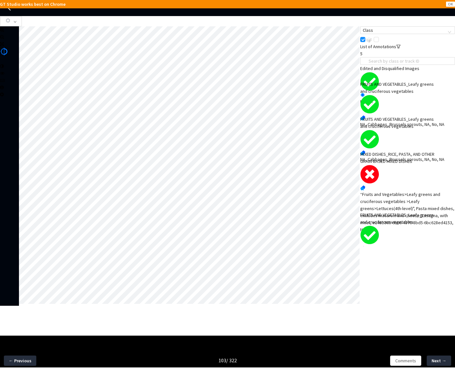
click at [407, 191] on div "“Fruits and Vegetables>Leafy greens and cruciferous vegetables >Leafy greens>Le…" at bounding box center [407, 212] width 95 height 42
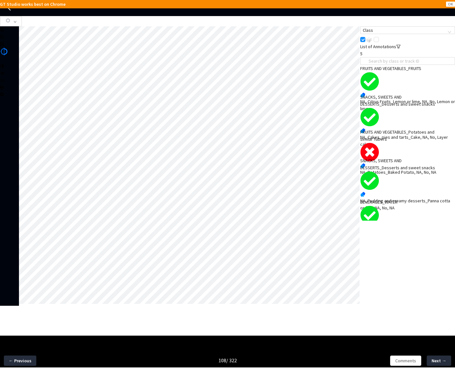
click at [401, 143] on div "FRUITS AND VEGETABLES_Potatoes and similar Tubers" at bounding box center [398, 135] width 76 height 14
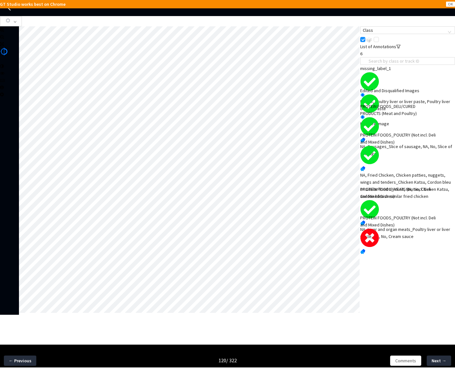
click at [381, 228] on div "PROTEIN FOODS_POULTRY (Not incl. Deli and Mixed Dishes)" at bounding box center [398, 221] width 76 height 14
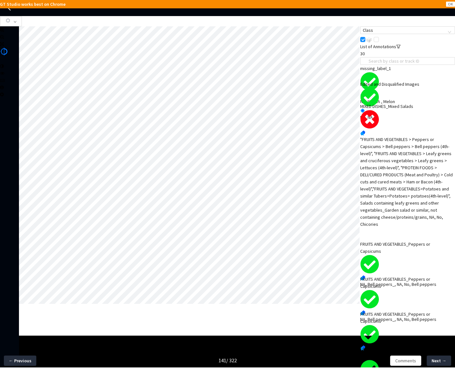
click at [394, 198] on div ""FRUITS AND VEGETABLES > Peppers or Capsicums > Bell peppers > Bell peppers (4t…" at bounding box center [407, 182] width 95 height 92
drag, startPoint x: 35, startPoint y: 141, endPoint x: 21, endPoint y: 141, distance: 13.8
click at [21, 141] on div "Opacity : 0" at bounding box center [41, 133] width 44 height 17
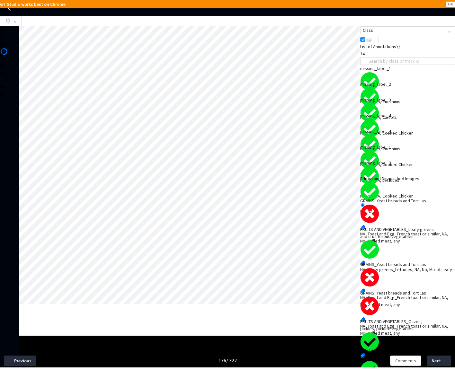
scroll to position [57, 0]
click at [418, 197] on div "GRAINS_Yeast breads and Tortillas NA, Toast and Egg_French toast or similar, NA…" at bounding box center [407, 220] width 95 height 47
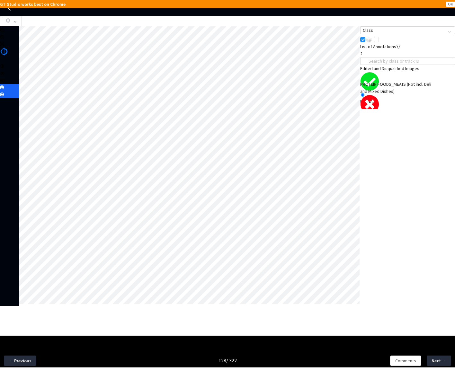
click at [4, 90] on icon at bounding box center [2, 87] width 4 height 4
drag, startPoint x: 24, startPoint y: 141, endPoint x: 26, endPoint y: 149, distance: 7.5
click at [23, 139] on div "Opacity : 0" at bounding box center [42, 132] width 41 height 14
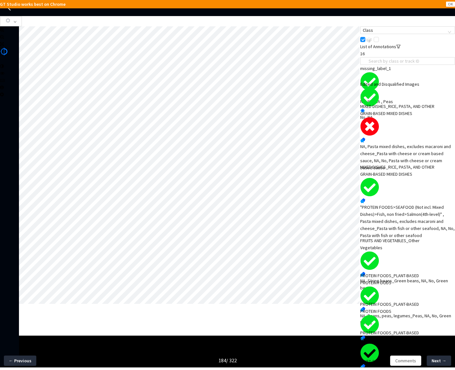
click at [403, 147] on div "NA, Pasta mixed dishes, excludes macaroni and cheese_Pasta with cheese or cream…" at bounding box center [407, 157] width 95 height 28
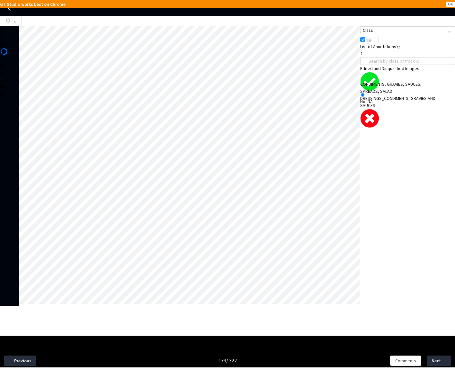
click at [407, 135] on div "NA, Tomato‐based condiments_Tomato sauce, NA, Yes, Hot Sauce/Chili Sauce or pas…" at bounding box center [407, 142] width 95 height 14
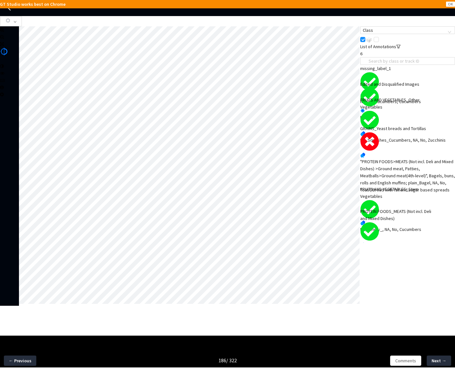
click at [421, 132] on div "GRAINS_Yeast breads and Tortillas" at bounding box center [398, 128] width 76 height 7
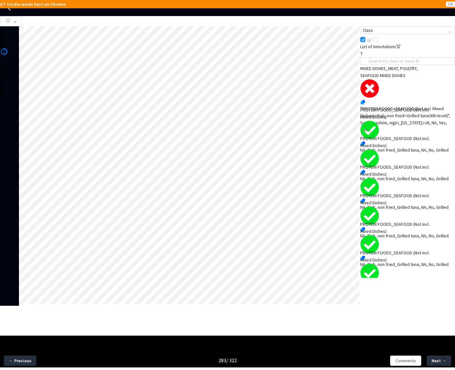
click at [395, 79] on div "MIXED DISHES_MEAT, POULTRY, SEAFOOD MIXED DISHES" at bounding box center [398, 72] width 76 height 14
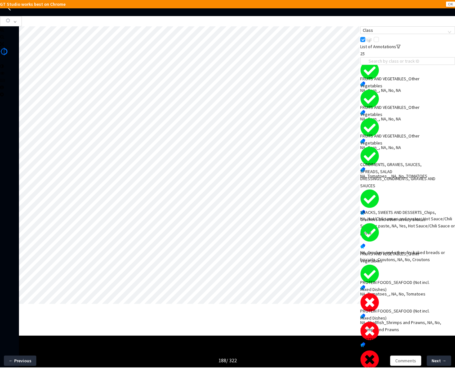
scroll to position [451, 0]
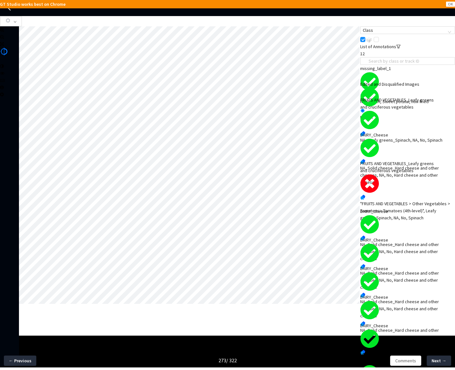
click at [400, 200] on div ""FRUITS AND VEGETABLES > Other Vegetables > Tomatoes> Tomatoes (4th-level)", Le…" at bounding box center [407, 210] width 95 height 21
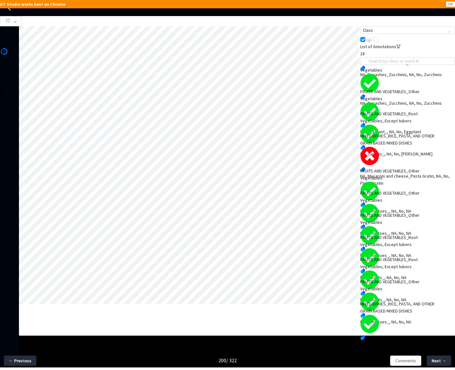
scroll to position [116, 0]
click at [404, 176] on div "NA, Macaroni and cheese_Pasta Gratin, NA, No, Pasta Gratin" at bounding box center [407, 179] width 95 height 14
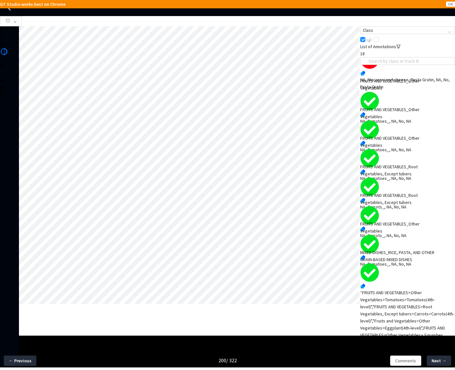
scroll to position [113, 0]
click at [396, 289] on div "“FRUITS AND VEGETABLES>Other Vegetables>Tomatoes>Tomatoes(4th-level)","FRUITS A…" at bounding box center [407, 324] width 95 height 71
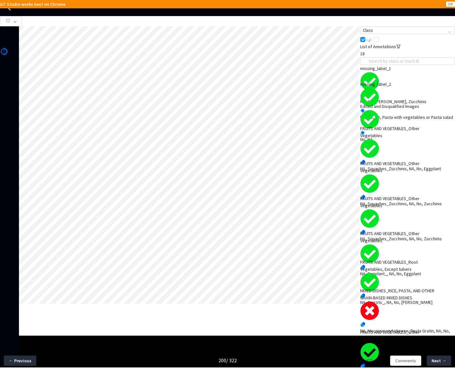
scroll to position [0, 0]
click at [25, 0] on div "GT Studio works best on Chrome OK" at bounding box center [227, 4] width 455 height 8
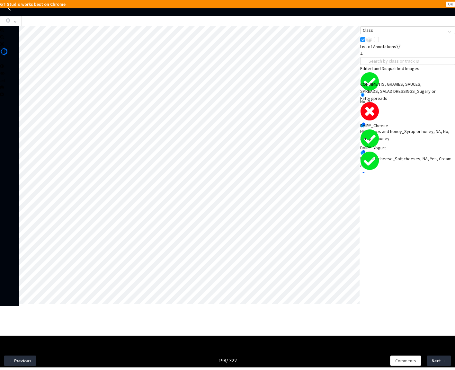
click at [412, 102] on div "CONDIMENTS, GRAVIES, SAUCES, SPREADS, SALAD DRESSINGS_Sugary or Fatty spreads" at bounding box center [398, 91] width 76 height 21
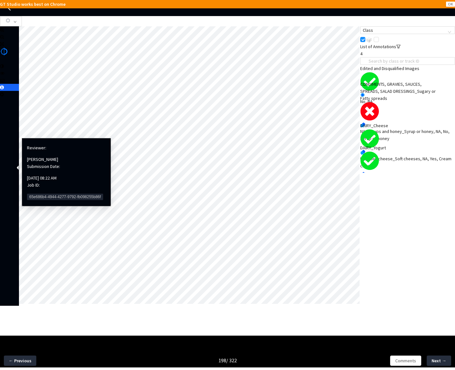
click at [4, 90] on icon at bounding box center [2, 87] width 4 height 4
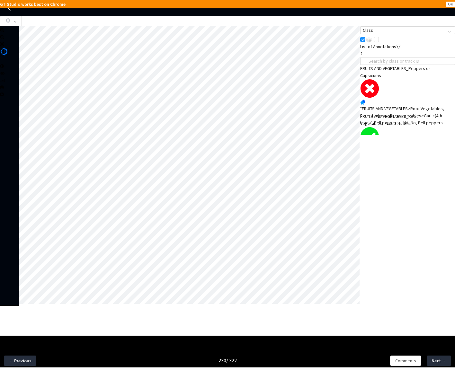
click at [398, 111] on div ""FRUITS AND VEGETABLES>Root Vegetables, Except tubers>Bulb vegetables>Garlic(4t…" at bounding box center [407, 115] width 95 height 21
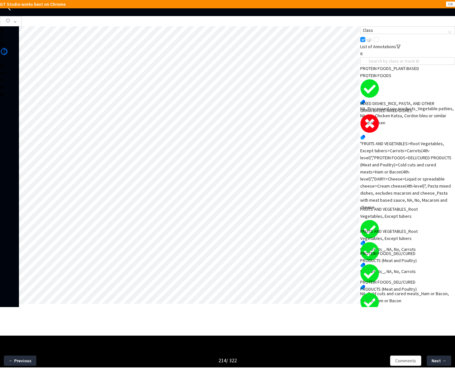
click at [411, 184] on div ""FRUITS AND VEGETABLES>Root Vegetables, Except tubers>Carrots>Carrots(4th-level…" at bounding box center [407, 175] width 95 height 71
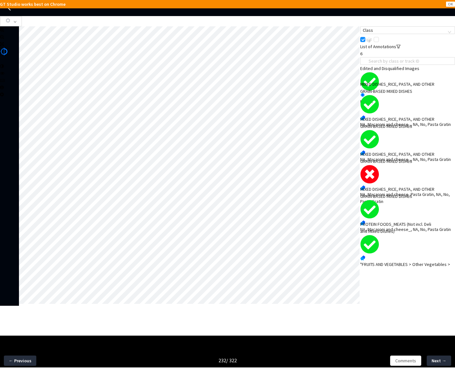
click at [409, 192] on div "NA, Macaroni and cheese_Pasta Gratin, NA, No, Pasta Gratin" at bounding box center [407, 198] width 95 height 14
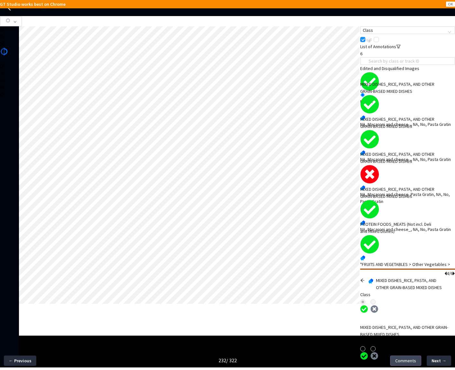
click at [401, 360] on span "Comments" at bounding box center [405, 360] width 21 height 7
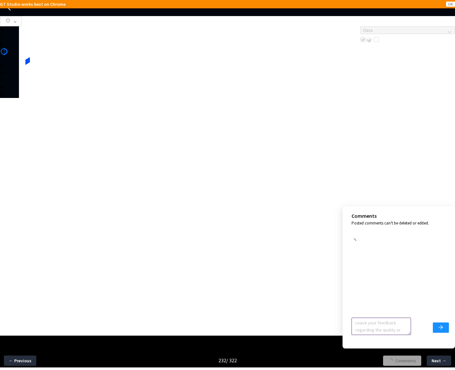
click at [373, 327] on textarea at bounding box center [380, 326] width 59 height 17
type textarea "I"
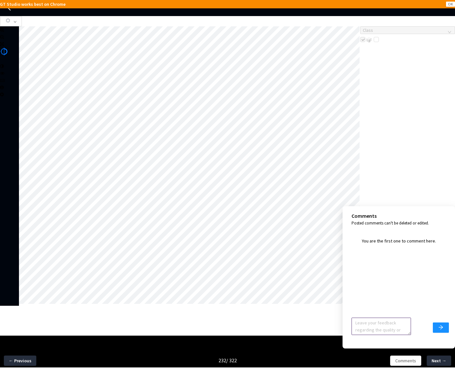
click at [383, 330] on textarea at bounding box center [380, 326] width 59 height 17
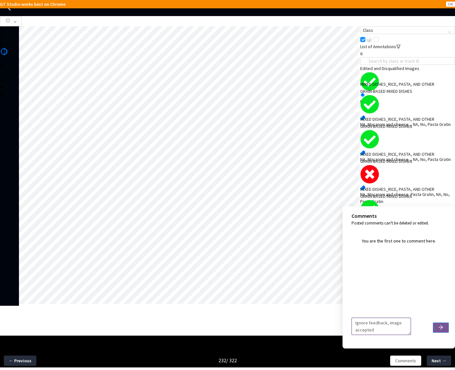
type textarea "Ignore feedback, image accepted"
click at [443, 330] on icon "arrow-right" at bounding box center [440, 327] width 5 height 5
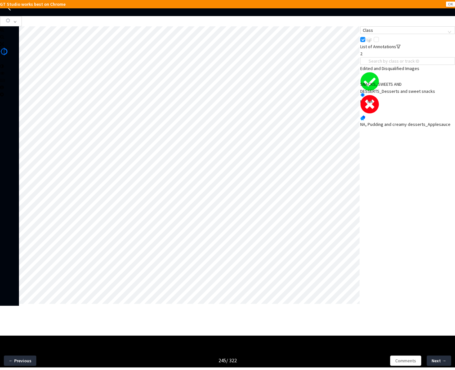
click at [394, 136] on div "NA, Pudding and creamy desserts_Applesauce or similar fruit puddings, 06807e37-…" at bounding box center [407, 131] width 95 height 21
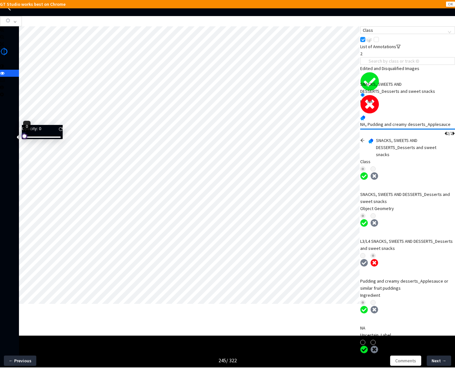
drag, startPoint x: 30, startPoint y: 141, endPoint x: 19, endPoint y: 141, distance: 10.6
click at [19, 141] on div "Opacity : 0" at bounding box center [41, 133] width 44 height 17
click at [365, 138] on icon "arrow-left" at bounding box center [362, 140] width 4 height 4
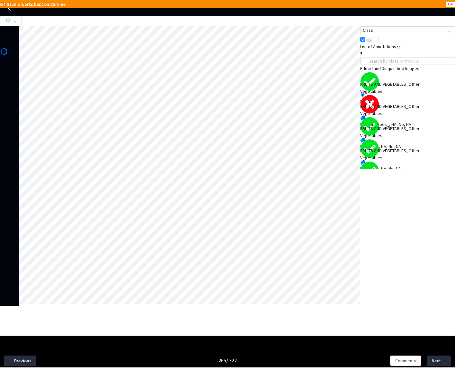
click at [407, 95] on div "FRUITS AND VEGETABLES_Other Vegetables" at bounding box center [398, 88] width 76 height 14
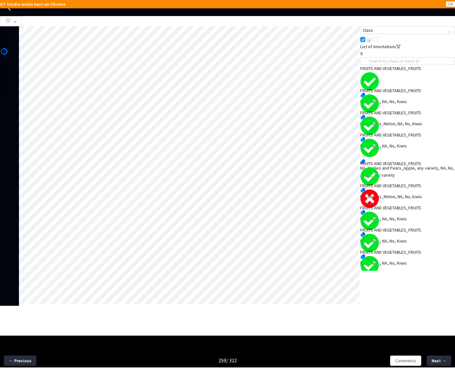
click at [432, 215] on div "NA, Kiwis_, NA, No, Kiwis" at bounding box center [407, 218] width 95 height 7
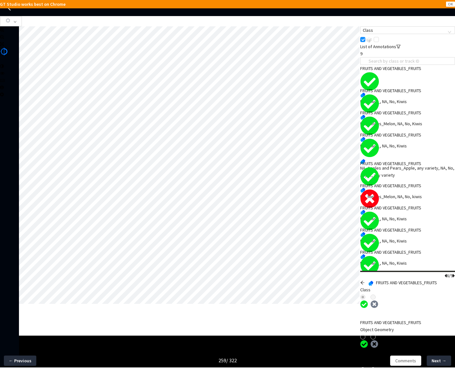
click at [368, 279] on div at bounding box center [364, 282] width 8 height 7
click at [364, 281] on icon "arrow-left" at bounding box center [362, 283] width 4 height 4
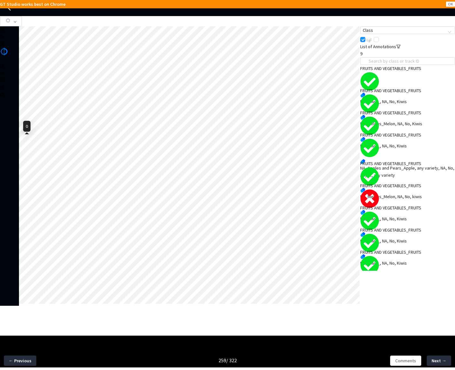
drag, startPoint x: 31, startPoint y: 140, endPoint x: 15, endPoint y: 141, distance: 15.1
click at [15, 141] on body "GT Studio works best on Chrome OK GT Studio All Projects Apple 2024 Food Annota…" at bounding box center [227, 185] width 455 height 370
click at [401, 358] on span "Comments" at bounding box center [405, 360] width 21 height 7
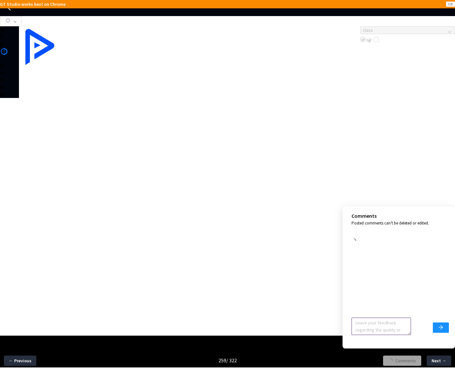
click at [380, 331] on textarea at bounding box center [380, 326] width 59 height 17
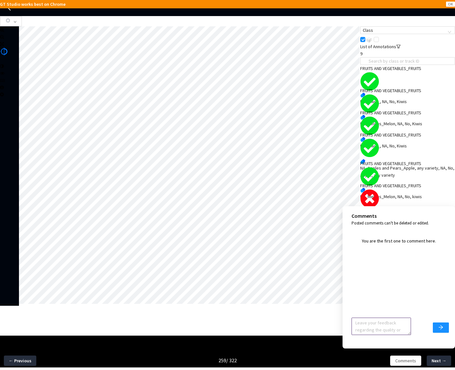
click at [376, 326] on textarea at bounding box center [380, 326] width 59 height 17
type textarea "ignore feedback, image accepted"
click at [444, 330] on button "submit" at bounding box center [441, 327] width 16 height 10
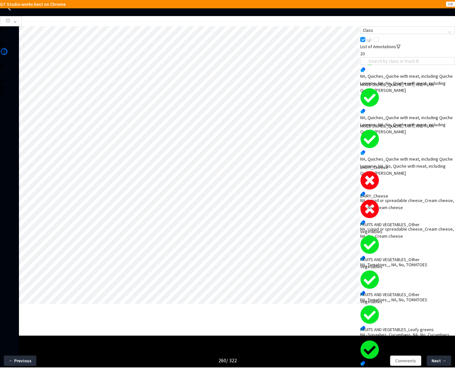
scroll to position [160, 0]
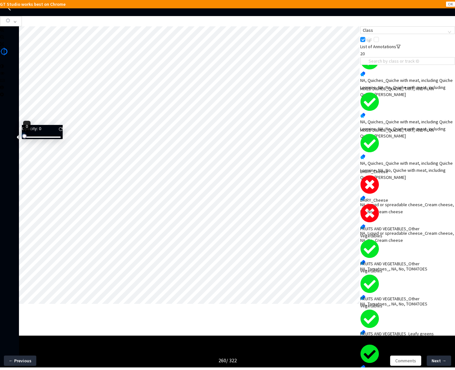
drag, startPoint x: 33, startPoint y: 141, endPoint x: 18, endPoint y: 142, distance: 14.5
click at [18, 142] on body "GT Studio works best on Chrome OK GT Studio All Projects Apple 2024 Food Annota…" at bounding box center [227, 185] width 455 height 370
click at [406, 201] on div "NA, Liquid or spreadable cheese_Cream cheese, NA, No, Cream cheese" at bounding box center [407, 208] width 95 height 14
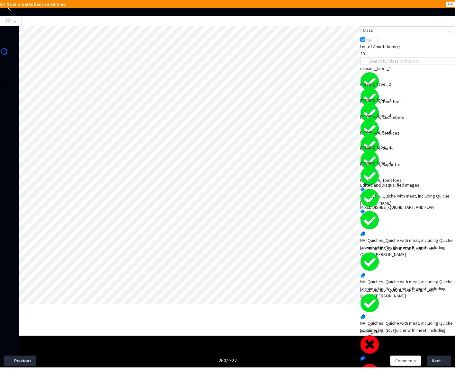
scroll to position [0, 0]
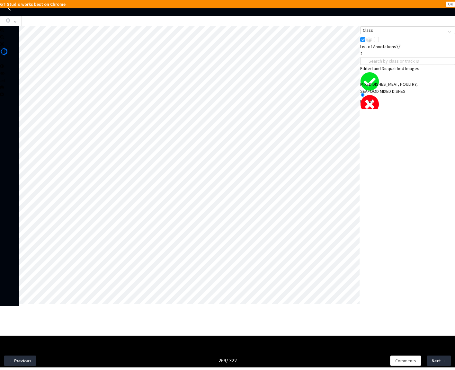
click at [430, 121] on div "NA, Meat mixed dishes_Meat stew, NA, No, Ground meat" at bounding box center [407, 128] width 95 height 14
click at [400, 121] on div "NA, Meat mixed dishes_Meat stew, NA, No, Ground meat" at bounding box center [407, 128] width 95 height 14
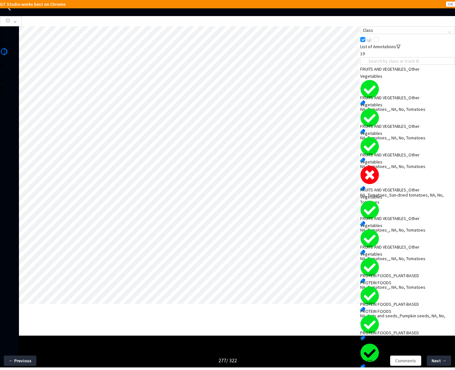
scroll to position [300, 0]
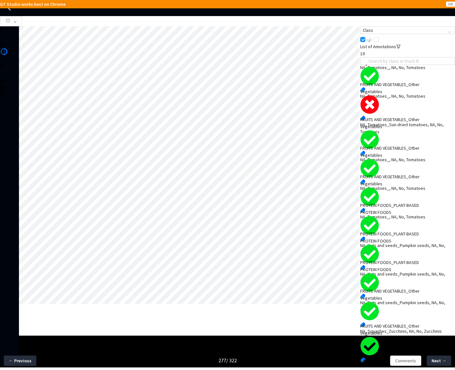
click at [424, 123] on div "NA, Tomatoes_Sun-dried tomatoes, NA, No, Tomatoes" at bounding box center [407, 128] width 95 height 14
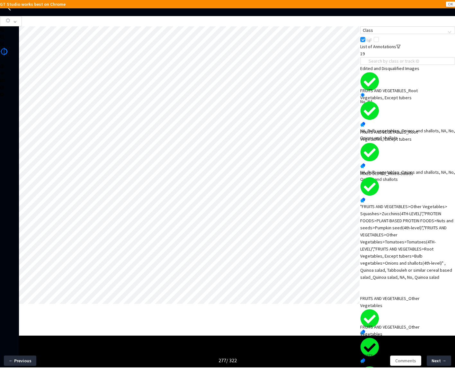
scroll to position [0, 0]
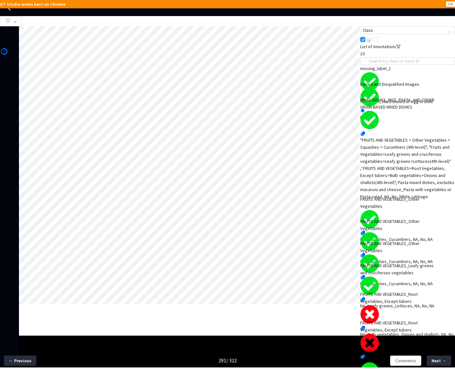
scroll to position [58, 0]
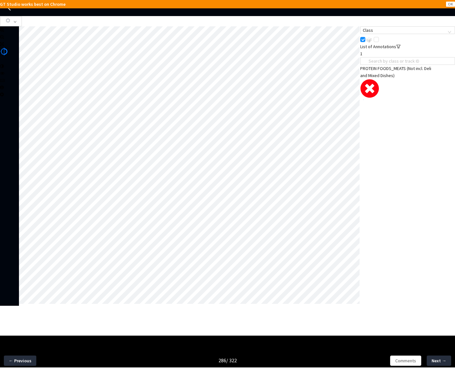
click at [403, 79] on div "PROTEIN FOODS_MEATS (Not incl. Deli and Mixed Dishes)" at bounding box center [398, 72] width 76 height 14
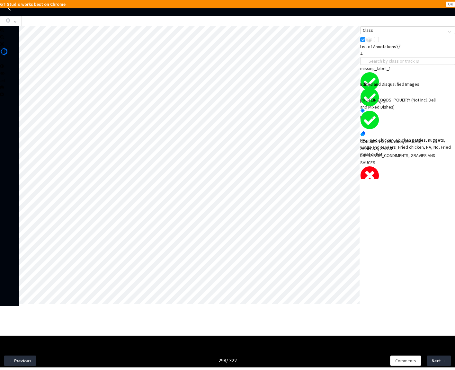
click at [393, 192] on div "NA, Oil_, d59ad2ce-eff5-4054-b20e-5811c4897504, Yes, Oil" at bounding box center [407, 199] width 95 height 14
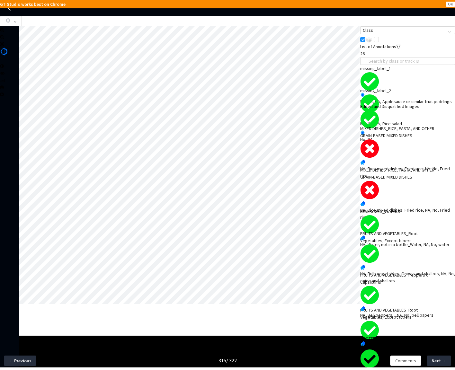
click at [385, 139] on div "MIXED DISHES_RICE, PASTA, AND OTHER GRAIN-BASED MIXED DISHES" at bounding box center [398, 132] width 76 height 14
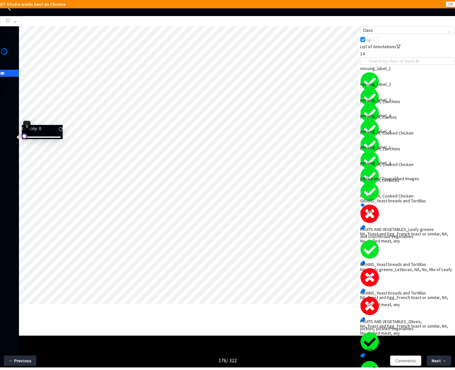
drag, startPoint x: 31, startPoint y: 141, endPoint x: 19, endPoint y: 141, distance: 12.5
click at [19, 141] on div "Opacity : 0" at bounding box center [41, 133] width 44 height 17
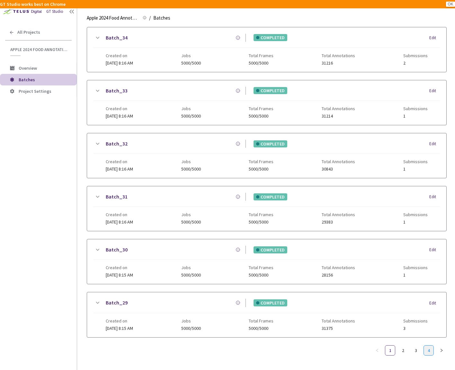
scroll to position [443, 0]
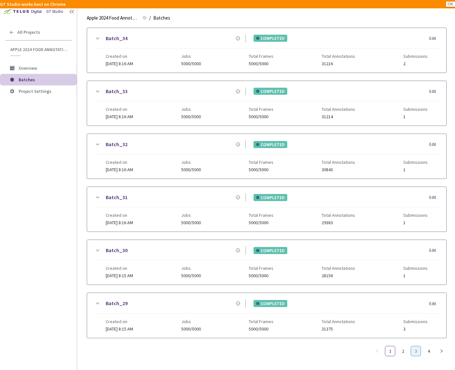
click at [418, 353] on link "3" at bounding box center [416, 351] width 10 height 10
click at [98, 248] on icon at bounding box center [97, 251] width 8 height 8
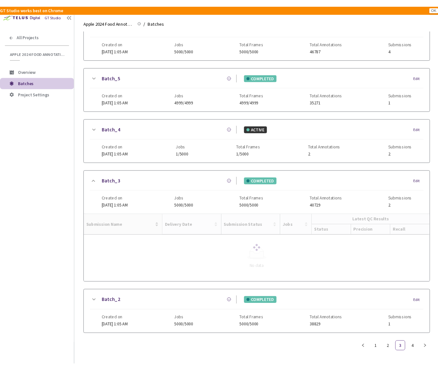
scroll to position [491, 0]
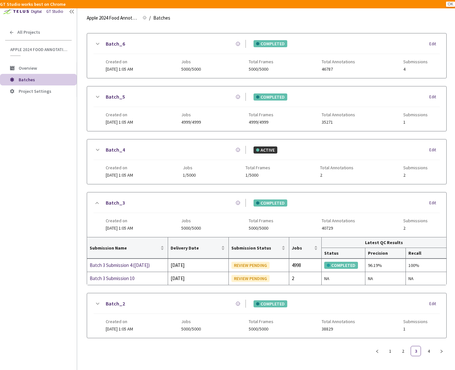
click at [100, 95] on icon at bounding box center [97, 97] width 8 height 8
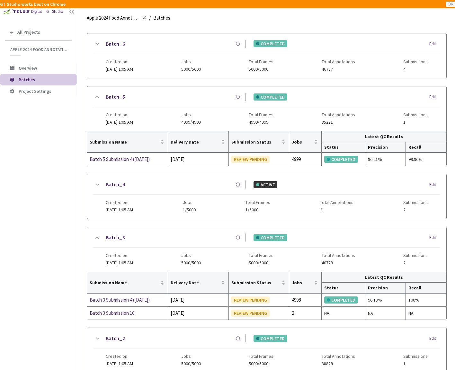
click at [95, 44] on icon at bounding box center [97, 44] width 8 height 8
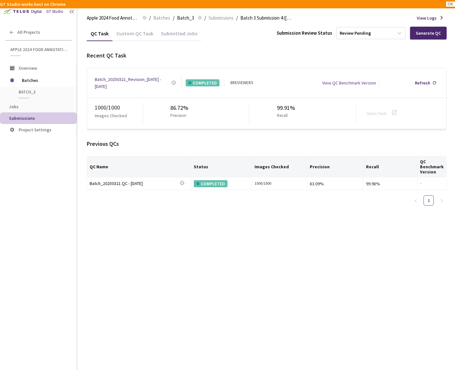
click at [128, 34] on div "Custom QC Task" at bounding box center [134, 35] width 45 height 11
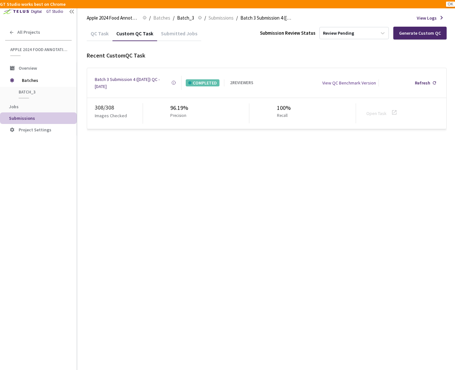
click at [119, 78] on div "Batch 3 Submission 4 ([DATE]) QC - [DATE]" at bounding box center [133, 83] width 76 height 14
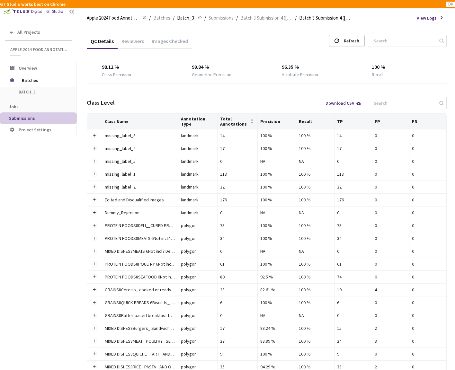
click at [125, 47] on div "Reviewers" at bounding box center [133, 43] width 30 height 11
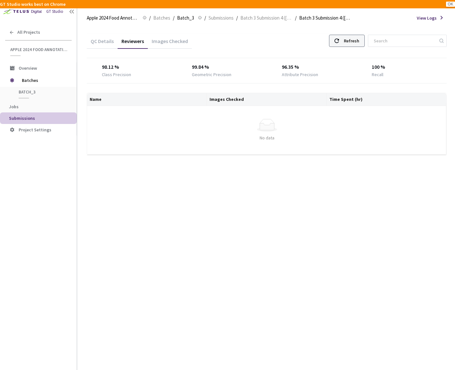
click at [333, 44] on div "Refresh" at bounding box center [347, 41] width 36 height 12
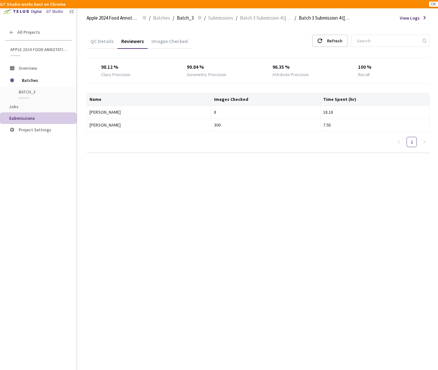
click at [105, 44] on div "QC Details" at bounding box center [102, 43] width 31 height 11
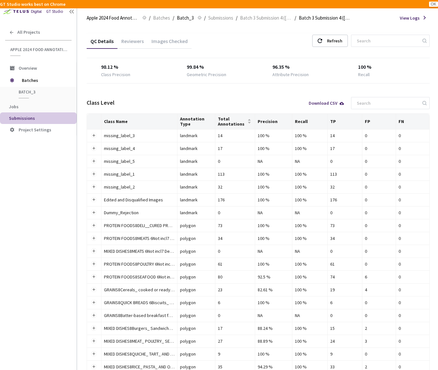
click at [327, 102] on div "Download CSV" at bounding box center [327, 103] width 36 height 4
click at [167, 40] on div "Images Checked" at bounding box center [170, 43] width 44 height 11
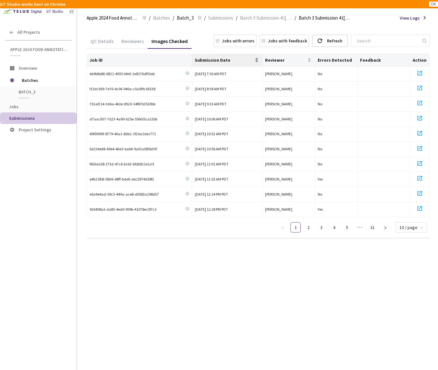
click at [243, 59] on span "Submission Date" at bounding box center [224, 59] width 59 height 5
click at [409, 224] on span "10 / page" at bounding box center [412, 228] width 24 height 10
click at [409, 215] on div "100 / page" at bounding box center [411, 215] width 23 height 7
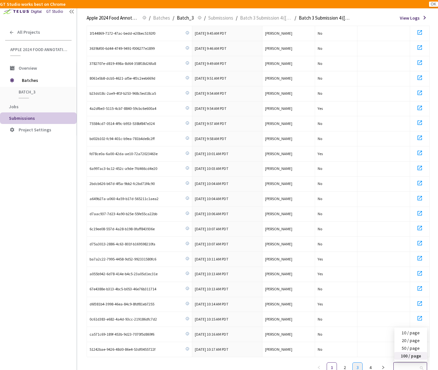
scroll to position [1214, 0]
click at [347, 363] on link "2" at bounding box center [345, 368] width 10 height 10
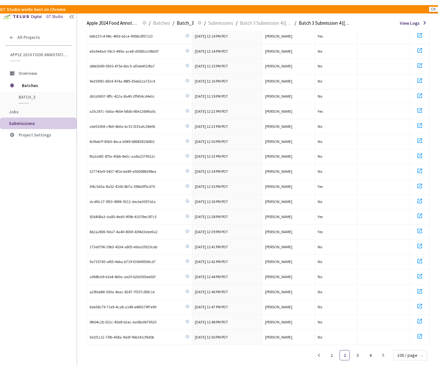
scroll to position [1224, 0]
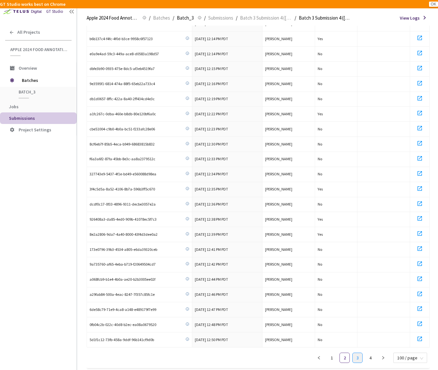
click at [361, 353] on link "3" at bounding box center [358, 358] width 10 height 10
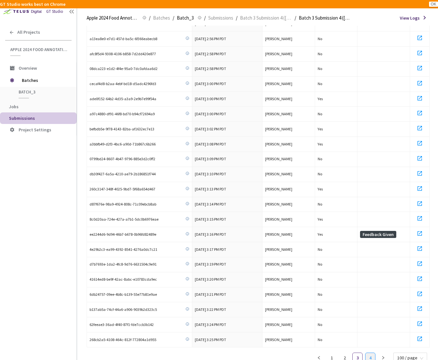
click at [369, 353] on link "4" at bounding box center [371, 358] width 10 height 10
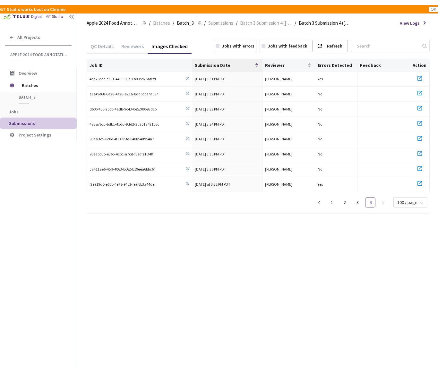
scroll to position [0, 0]
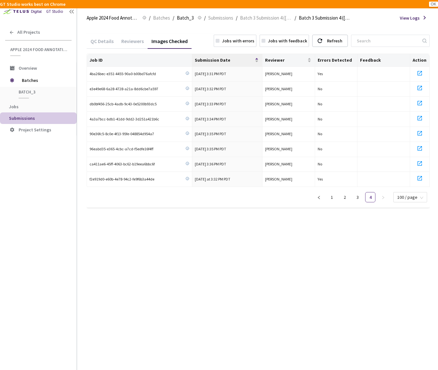
click at [207, 48] on div "QC Details Reviewers Images Checked Jobs with errors Jobs with feedback Refresh" at bounding box center [258, 41] width 343 height 17
click at [164, 16] on span "Batches" at bounding box center [161, 18] width 17 height 8
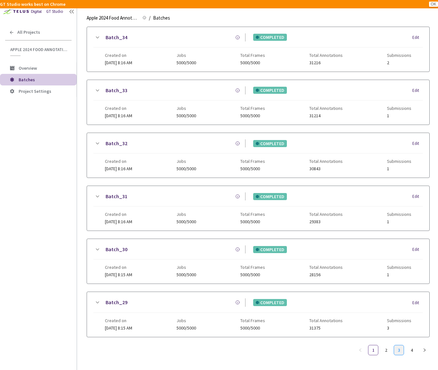
scroll to position [448, 0]
click at [401, 346] on link "3" at bounding box center [399, 350] width 10 height 10
click at [98, 140] on icon at bounding box center [97, 144] width 8 height 8
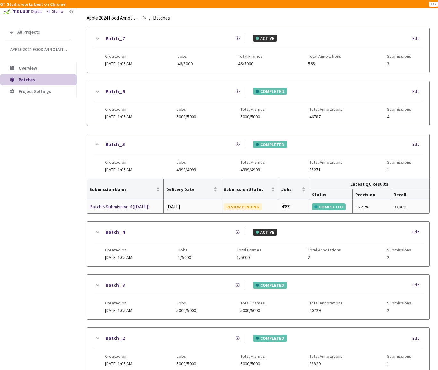
click at [132, 208] on div "Batch 5 Submission 4 ([DATE])" at bounding box center [124, 207] width 68 height 8
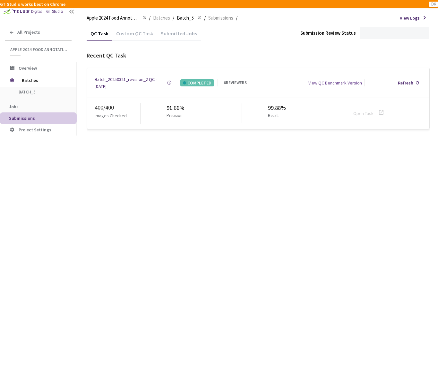
click at [137, 32] on div "Custom QC Task" at bounding box center [134, 35] width 45 height 11
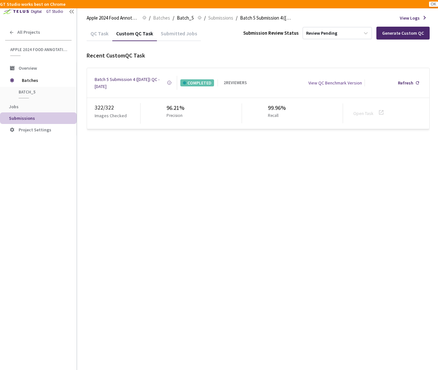
click at [137, 81] on div "Batch 5 Submission 4 ([DATE]) QC - [DATE]" at bounding box center [131, 83] width 72 height 14
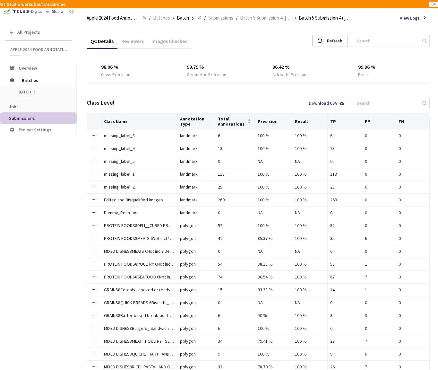
click at [318, 103] on div "Download CSV" at bounding box center [327, 103] width 36 height 4
click at [130, 45] on div "Reviewers" at bounding box center [133, 43] width 30 height 11
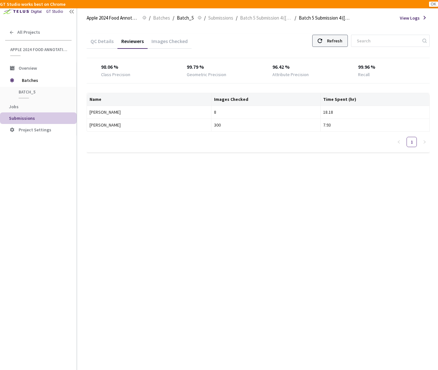
click at [315, 45] on div "Refresh" at bounding box center [330, 41] width 36 height 12
click at [320, 42] on use at bounding box center [320, 41] width 4 height 4
click at [114, 192] on div "QC Details Reviewers Images Checked Refresh 98.06 % Class Precision 99.79 % Geo…" at bounding box center [258, 198] width 343 height 344
click at [164, 41] on div "Images Checked" at bounding box center [170, 43] width 44 height 11
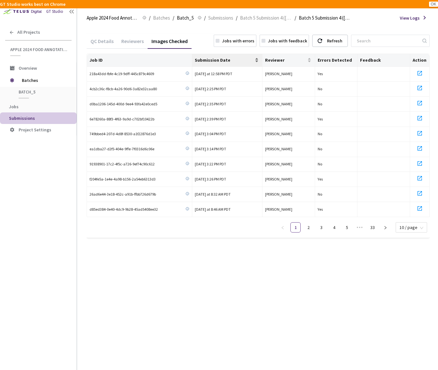
click at [242, 57] on div "Submission Date" at bounding box center [227, 60] width 65 height 6
click at [415, 224] on span "10 / page" at bounding box center [412, 228] width 24 height 10
click at [413, 214] on div "100 / page" at bounding box center [411, 215] width 23 height 7
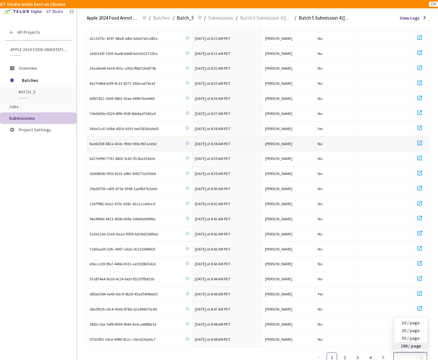
scroll to position [1224, 0]
click at [409, 320] on div "10 / page" at bounding box center [411, 323] width 25 height 7
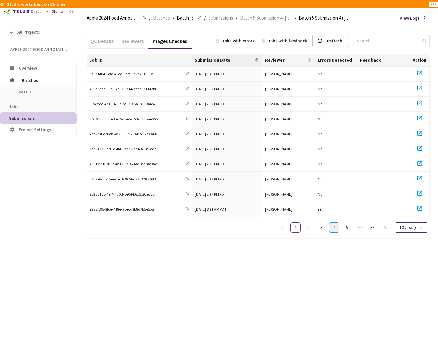
click at [337, 225] on link "4" at bounding box center [335, 228] width 10 height 10
click at [337, 225] on link "5" at bounding box center [335, 228] width 10 height 10
click at [337, 225] on link "6" at bounding box center [335, 228] width 10 height 10
click at [337, 225] on link "7" at bounding box center [335, 228] width 10 height 10
click at [337, 225] on link "8" at bounding box center [335, 228] width 10 height 10
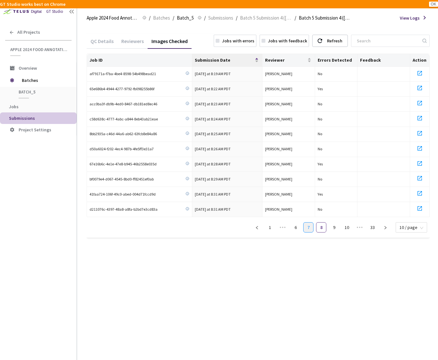
click at [311, 224] on link "7" at bounding box center [309, 228] width 10 height 10
click at [419, 225] on span "10 / page" at bounding box center [412, 228] width 24 height 10
click at [408, 212] on div "100 / page" at bounding box center [411, 215] width 23 height 7
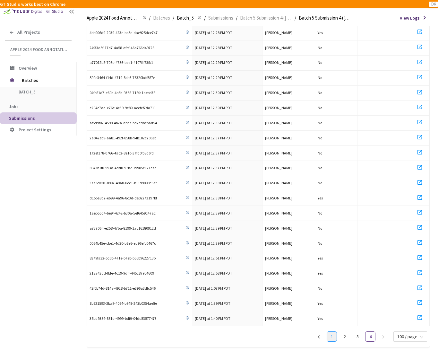
click at [331, 332] on link "1" at bounding box center [332, 337] width 10 height 10
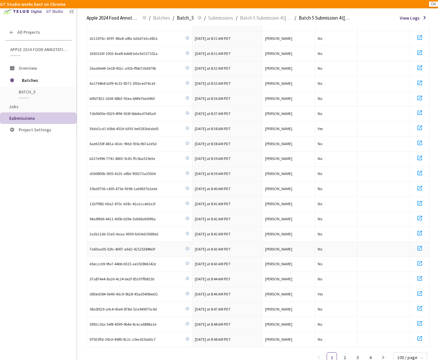
scroll to position [1224, 0]
click at [347, 353] on link "2" at bounding box center [345, 358] width 10 height 10
click at [348, 353] on link "2" at bounding box center [345, 358] width 10 height 10
click at [361, 353] on link "3" at bounding box center [358, 358] width 10 height 10
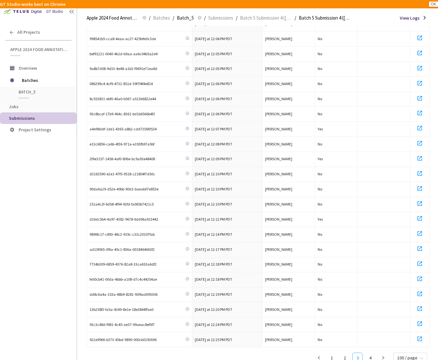
scroll to position [606, 0]
click at [368, 353] on link "4" at bounding box center [371, 358] width 10 height 10
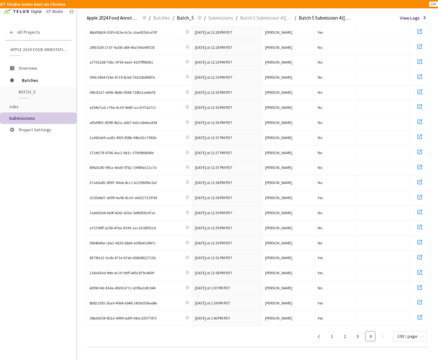
scroll to position [71, 0]
click at [347, 333] on link "2" at bounding box center [345, 337] width 10 height 10
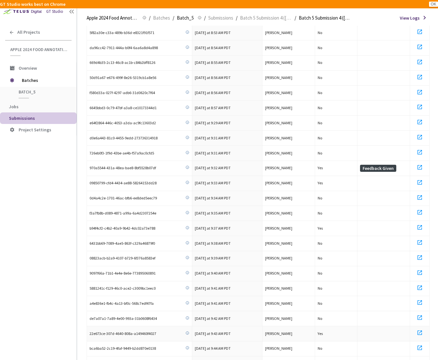
scroll to position [0, 0]
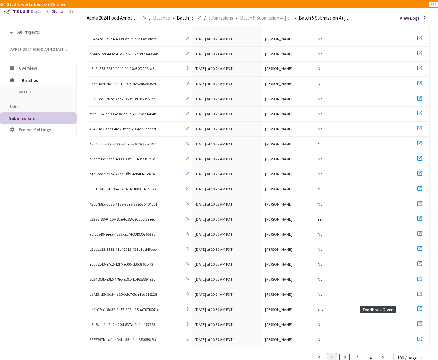
click at [336, 353] on link "1" at bounding box center [332, 358] width 10 height 10
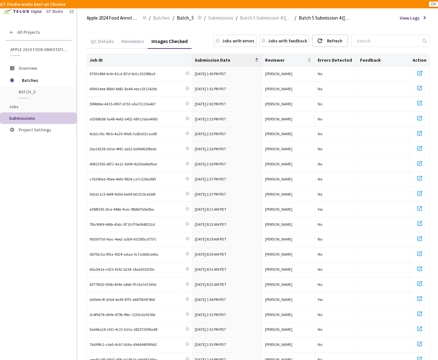
click at [139, 44] on div "Reviewers" at bounding box center [133, 43] width 30 height 11
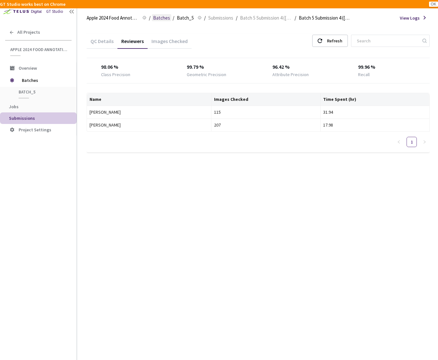
click at [167, 19] on span "Batches" at bounding box center [161, 18] width 17 height 8
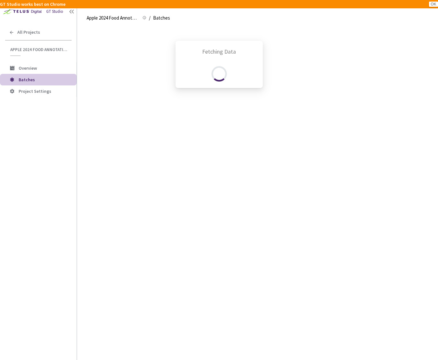
scroll to position [405, 0]
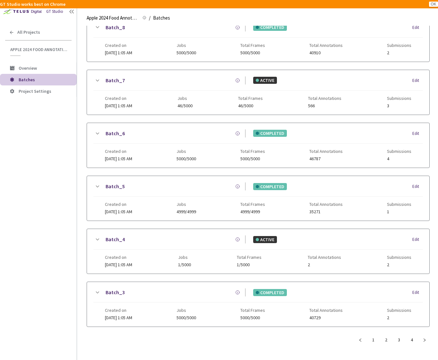
click at [98, 130] on icon at bounding box center [97, 134] width 8 height 8
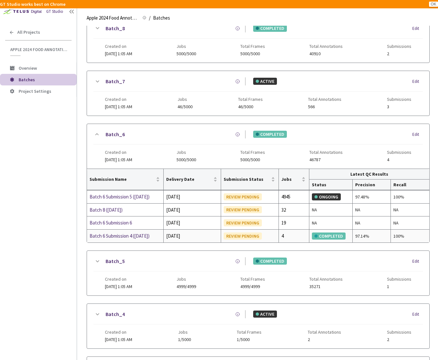
click at [130, 232] on div "Batch 6 Submission 4 (03-21-25)" at bounding box center [124, 236] width 68 height 8
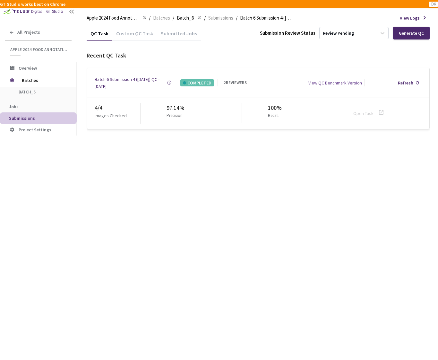
click at [143, 76] on div "Batch 6 Submission 4 (03-21-25) QC - 12 Sep, 2025" at bounding box center [131, 83] width 72 height 14
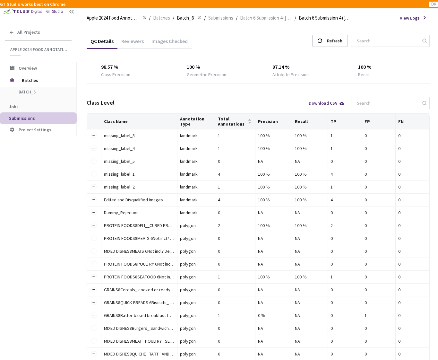
click at [324, 102] on div "Download CSV" at bounding box center [327, 103] width 36 height 4
click at [135, 43] on div "Reviewers" at bounding box center [133, 43] width 30 height 11
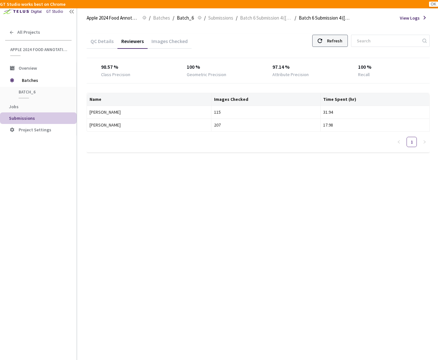
click at [318, 43] on div at bounding box center [320, 41] width 4 height 12
click at [158, 39] on div "Images Checked" at bounding box center [170, 43] width 44 height 11
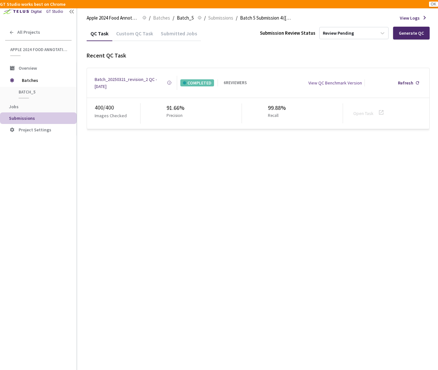
click at [139, 36] on div "Custom QC Task" at bounding box center [134, 35] width 45 height 11
